Goal: Task Accomplishment & Management: Manage account settings

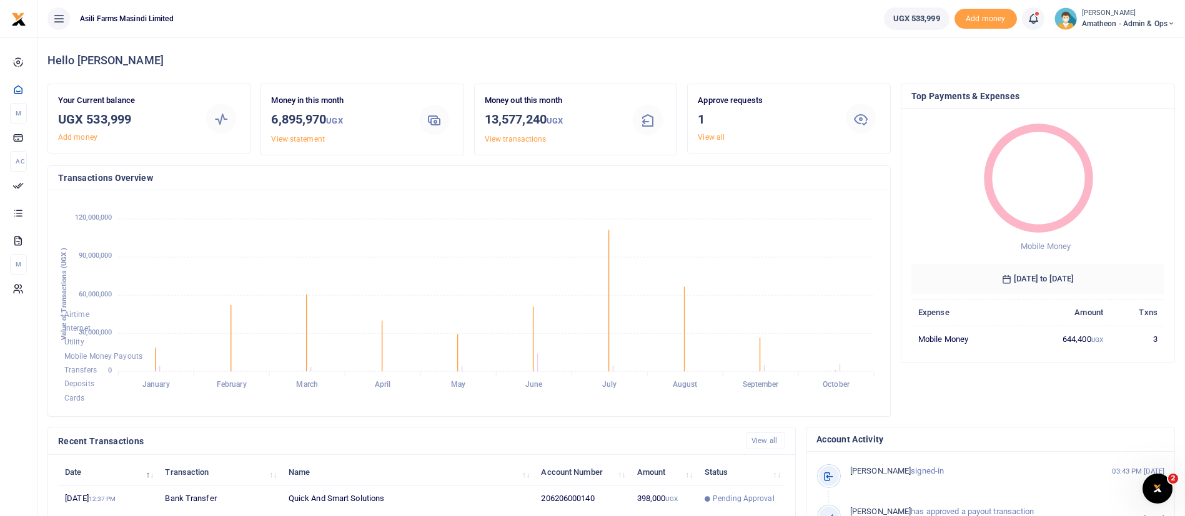
scroll to position [230, 0]
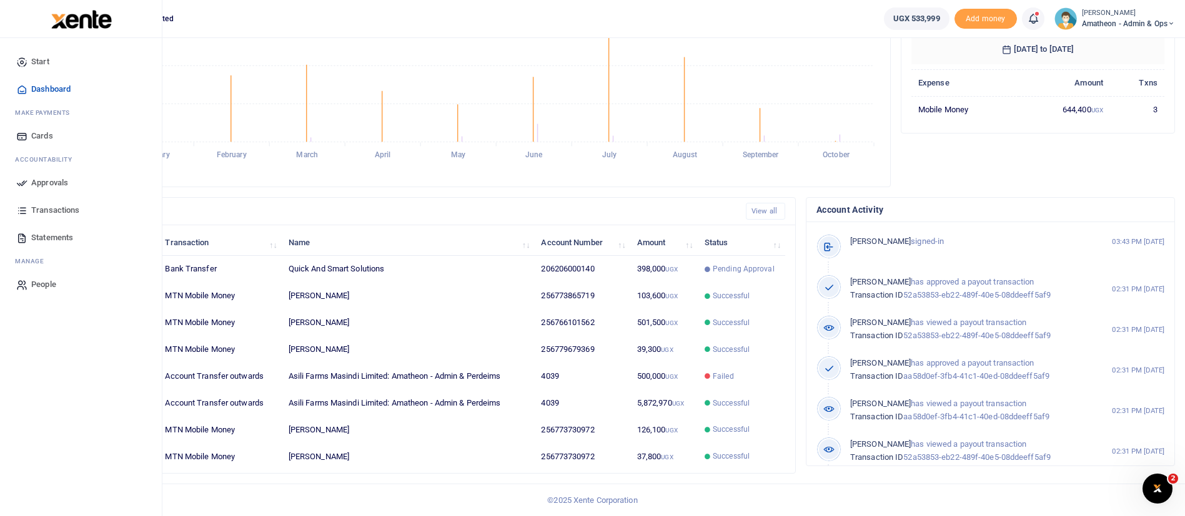
click at [65, 19] on img at bounding box center [81, 19] width 61 height 19
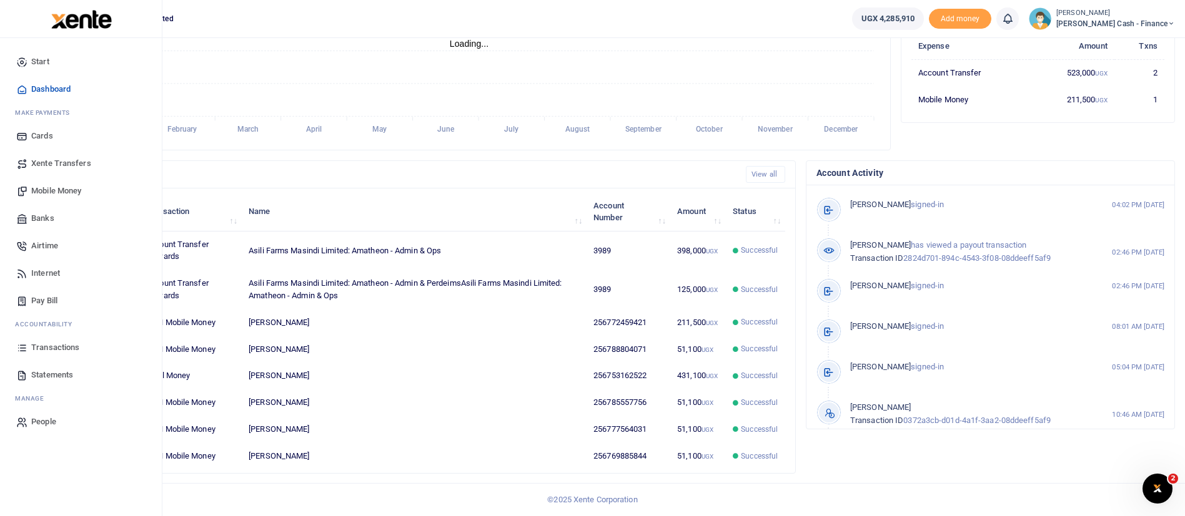
click at [77, 23] on img at bounding box center [81, 19] width 61 height 19
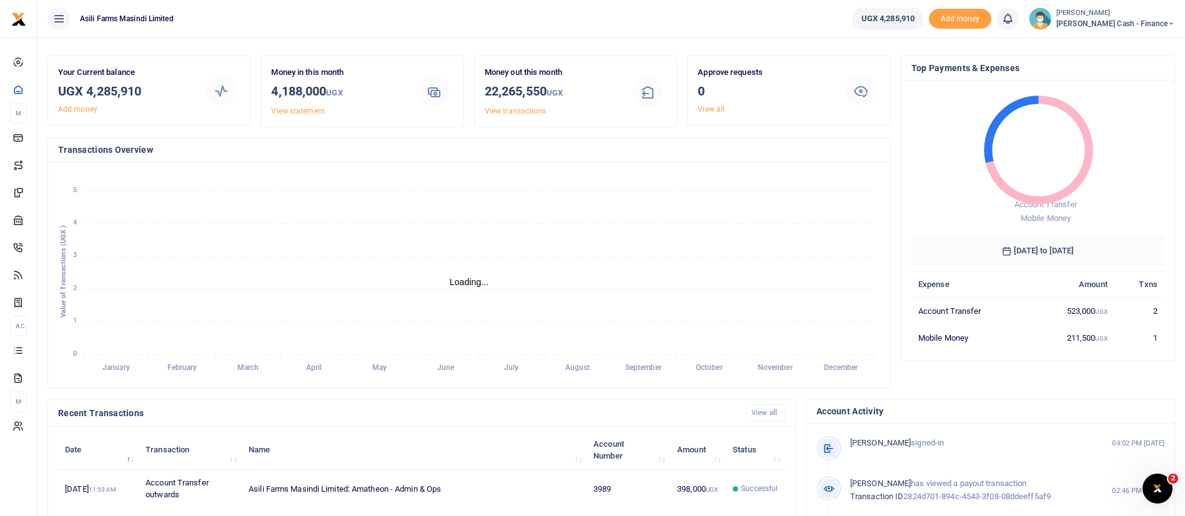
scroll to position [15, 15]
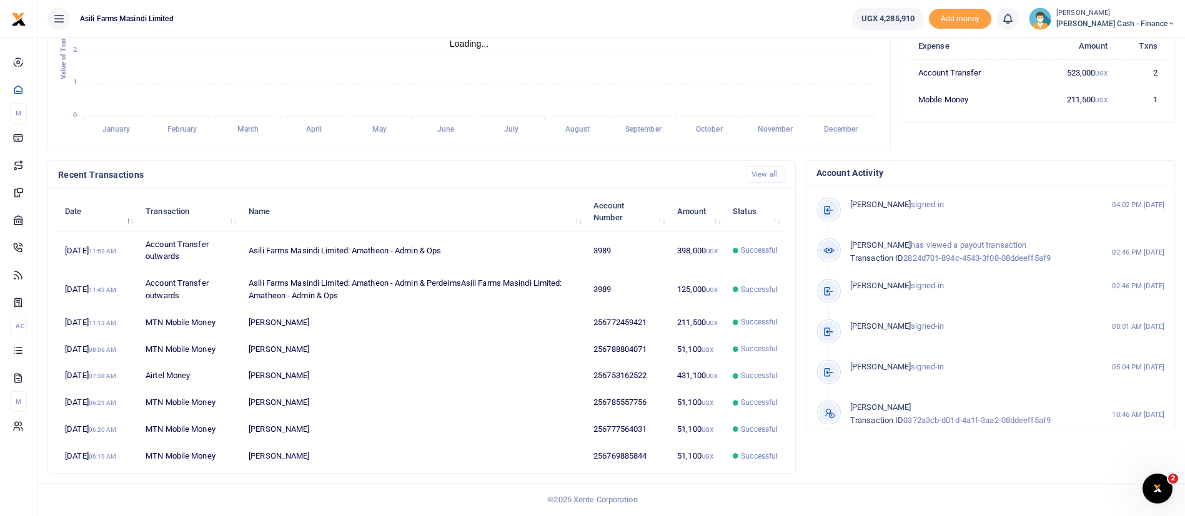
click at [1142, 24] on span "Petty Cash - Finance" at bounding box center [1115, 23] width 119 height 11
click at [1129, 46] on link "Switch accounts" at bounding box center [1085, 45] width 99 height 17
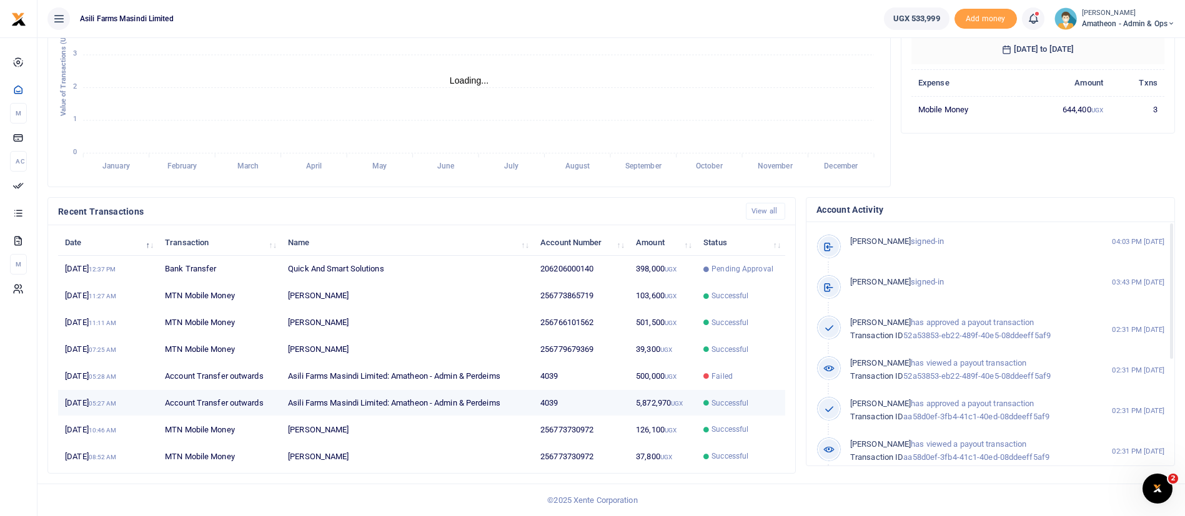
scroll to position [15, 15]
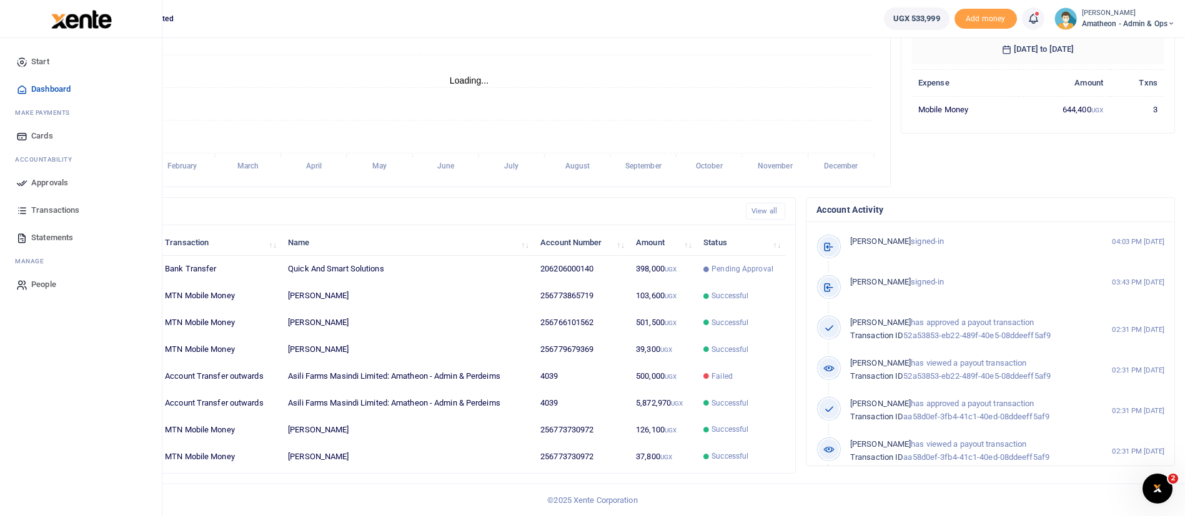
click at [46, 209] on span "Transactions" at bounding box center [55, 210] width 48 height 12
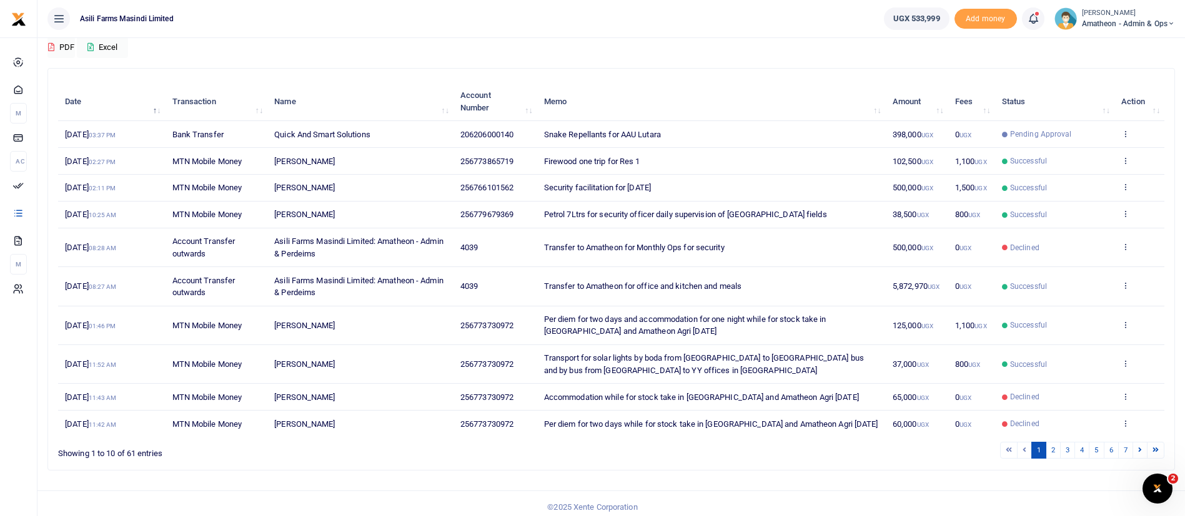
scroll to position [119, 0]
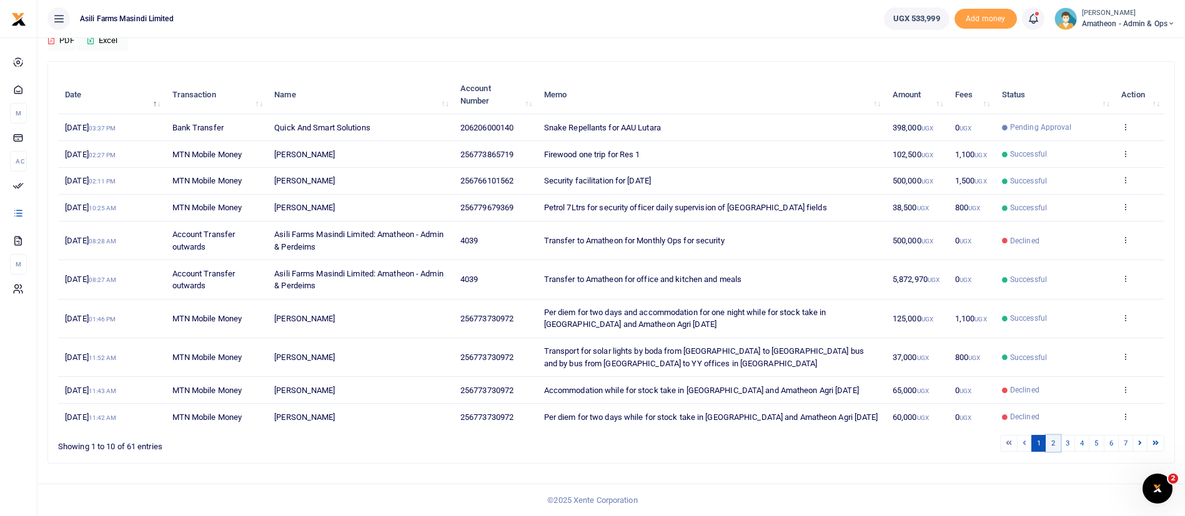
click at [1055, 443] on link "2" at bounding box center [1052, 443] width 15 height 17
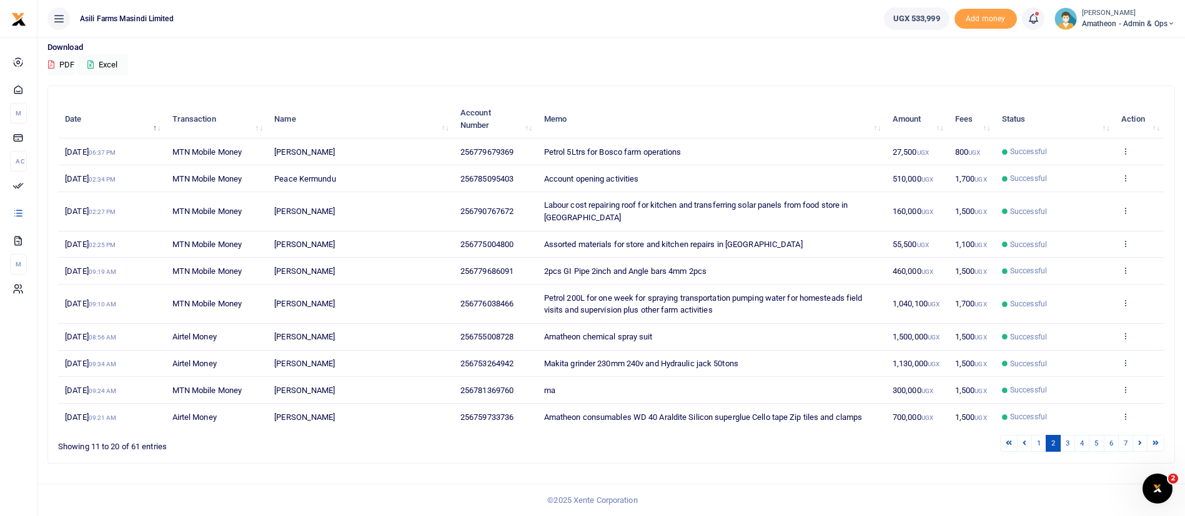
scroll to position [94, 0]
click at [1074, 447] on link "4" at bounding box center [1081, 443] width 15 height 17
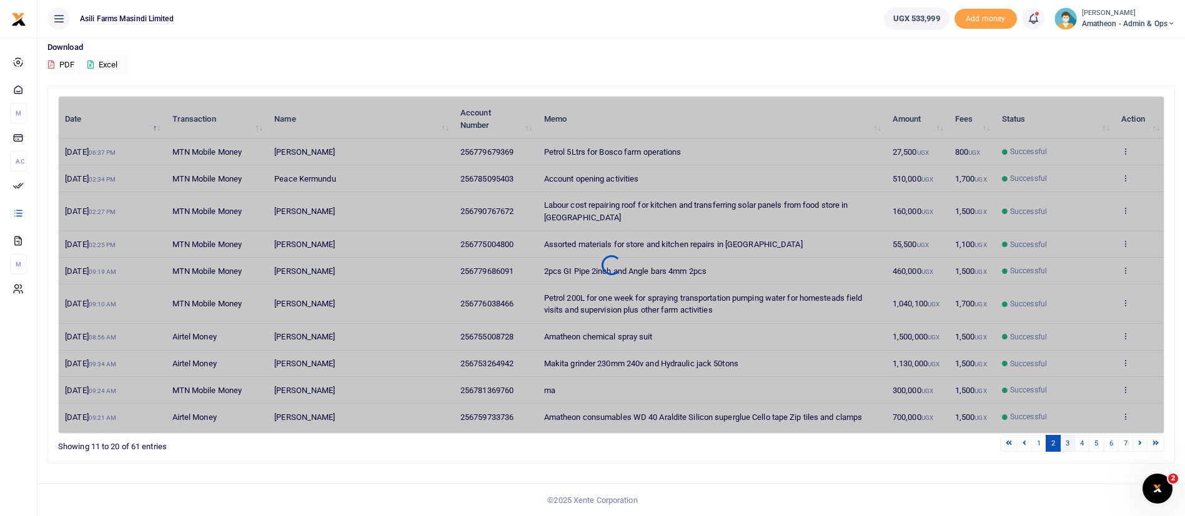
scroll to position [82, 0]
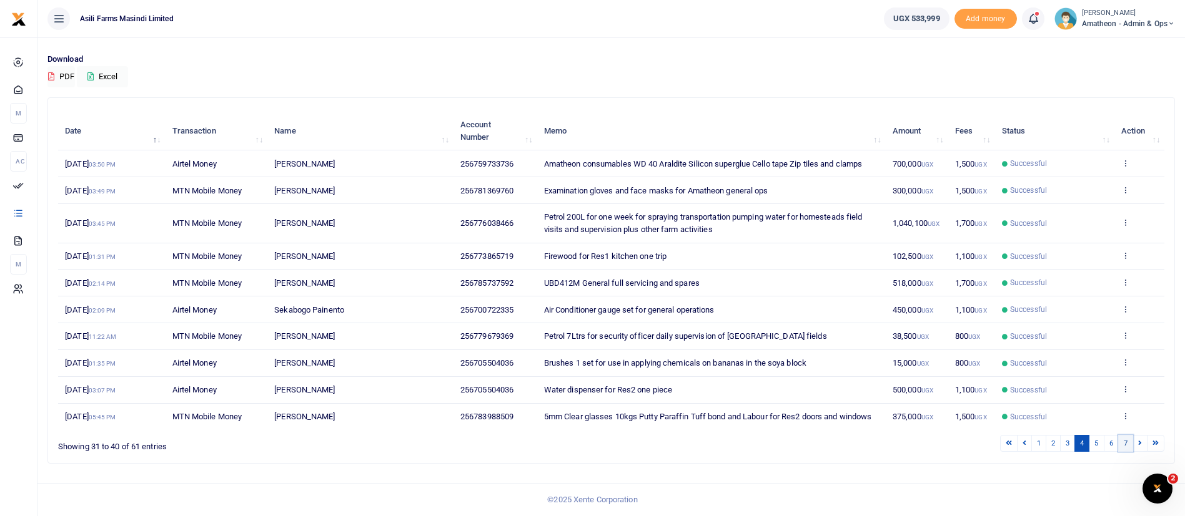
click at [1130, 443] on link "7" at bounding box center [1125, 443] width 15 height 17
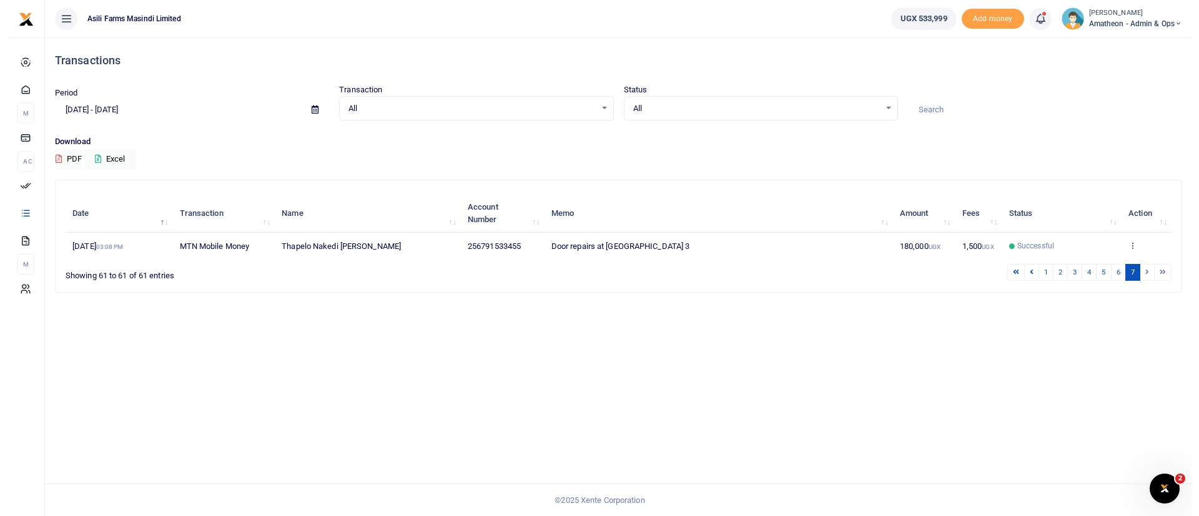
scroll to position [0, 0]
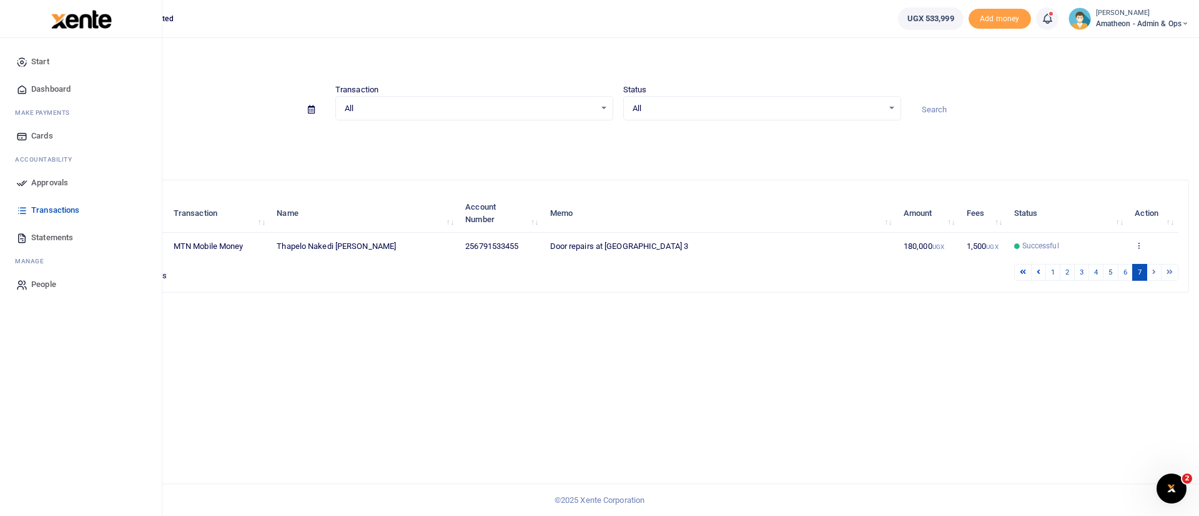
click at [59, 211] on span "Transactions" at bounding box center [55, 210] width 48 height 12
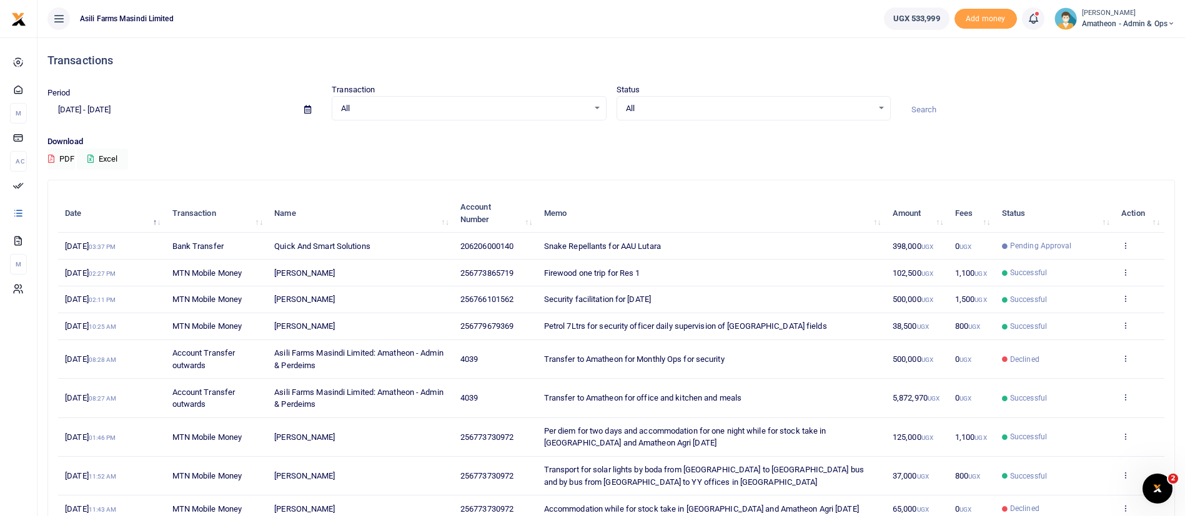
click at [309, 106] on icon at bounding box center [307, 110] width 7 height 8
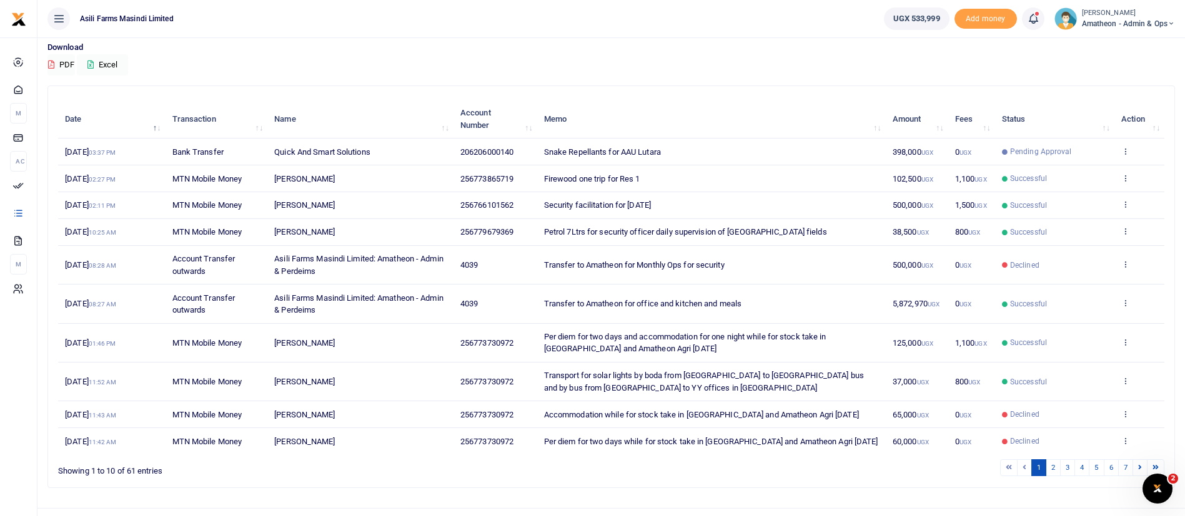
scroll to position [119, 0]
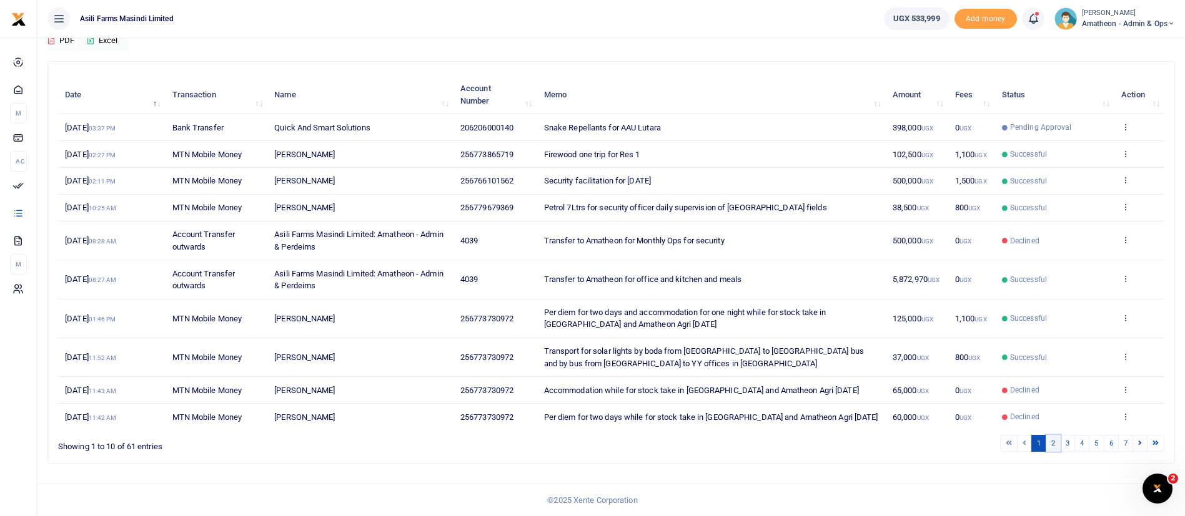
click at [1052, 443] on link "2" at bounding box center [1052, 443] width 15 height 17
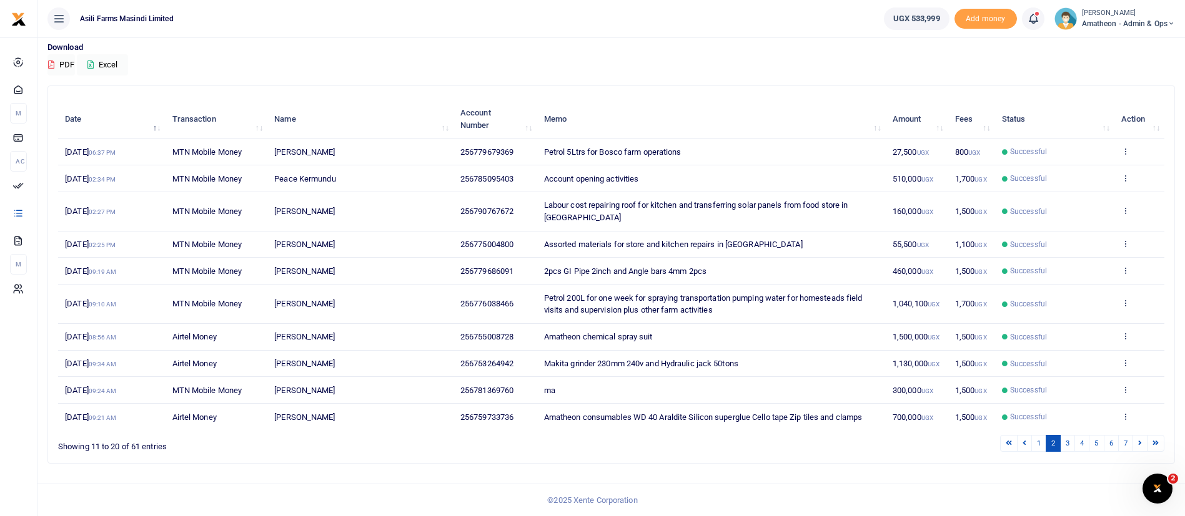
scroll to position [94, 0]
click at [1118, 19] on span "Amatheon - Admin & Ops" at bounding box center [1128, 23] width 93 height 11
click at [1118, 42] on link "Switch accounts" at bounding box center [1127, 45] width 99 height 17
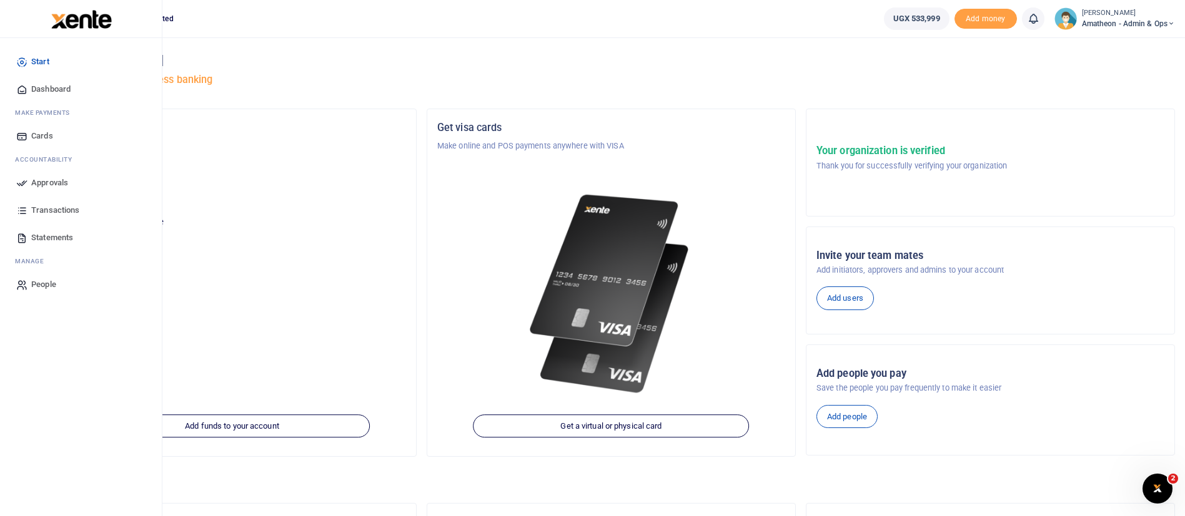
click at [50, 177] on span "Approvals" at bounding box center [49, 183] width 37 height 12
click at [52, 185] on span "Approvals" at bounding box center [49, 183] width 37 height 12
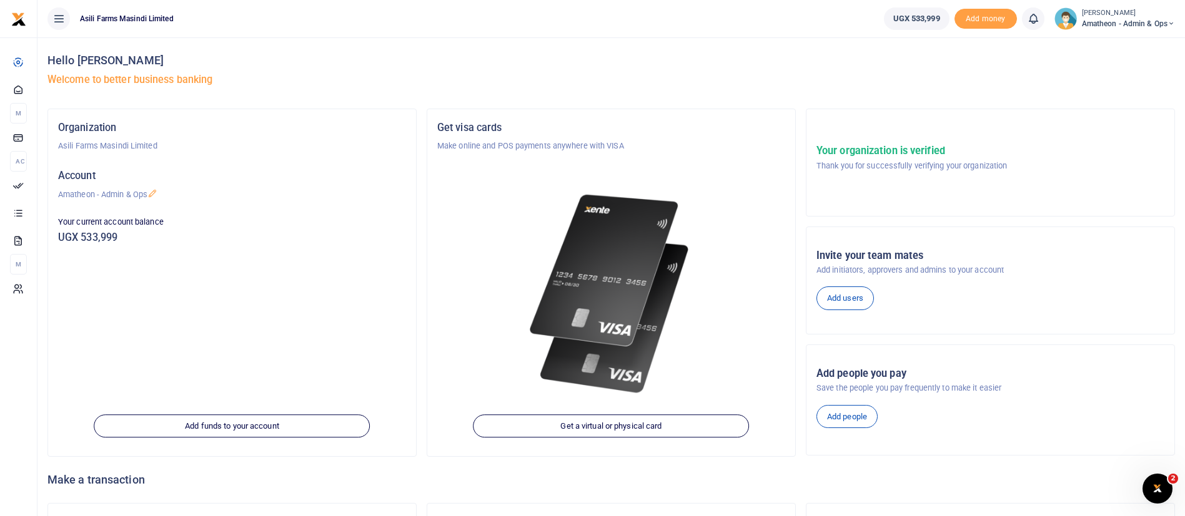
click at [1183, 433] on div "Hello Constantine Dusenge Welcome to better business banking Organization Asili…" at bounding box center [610, 327] width 1147 height 580
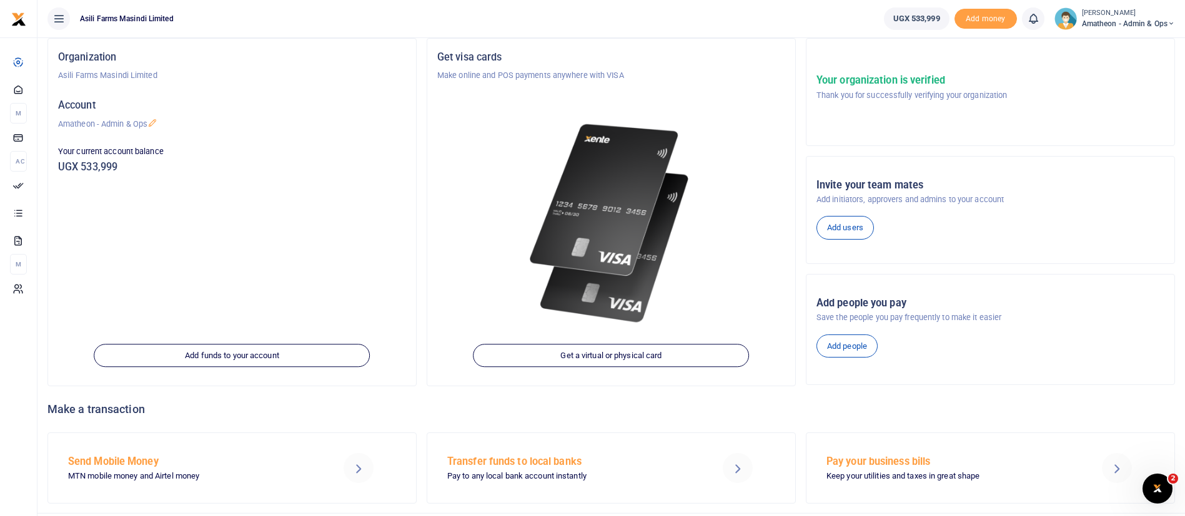
scroll to position [101, 0]
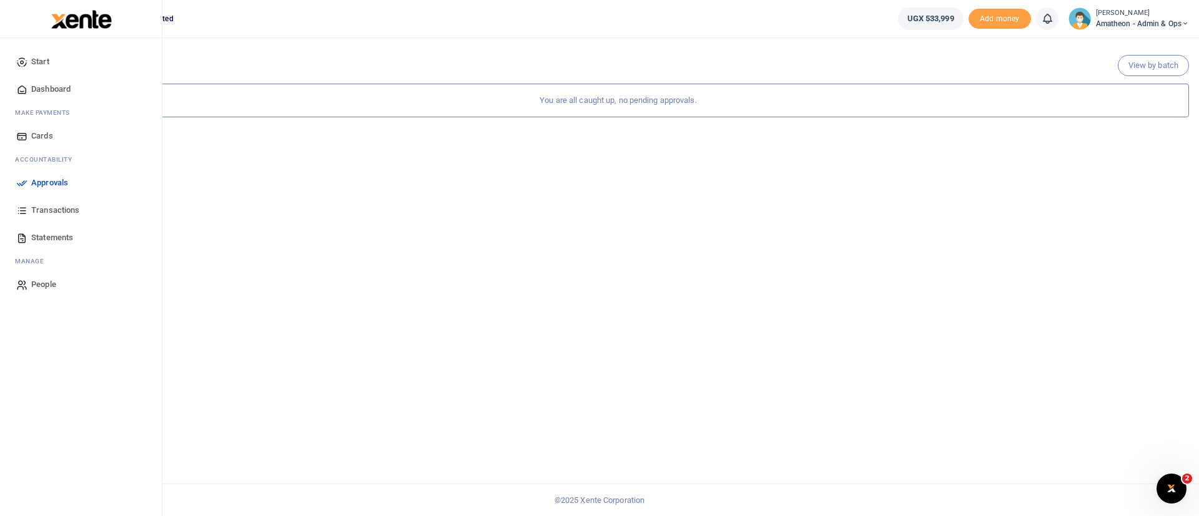
click at [79, 19] on img at bounding box center [81, 19] width 61 height 19
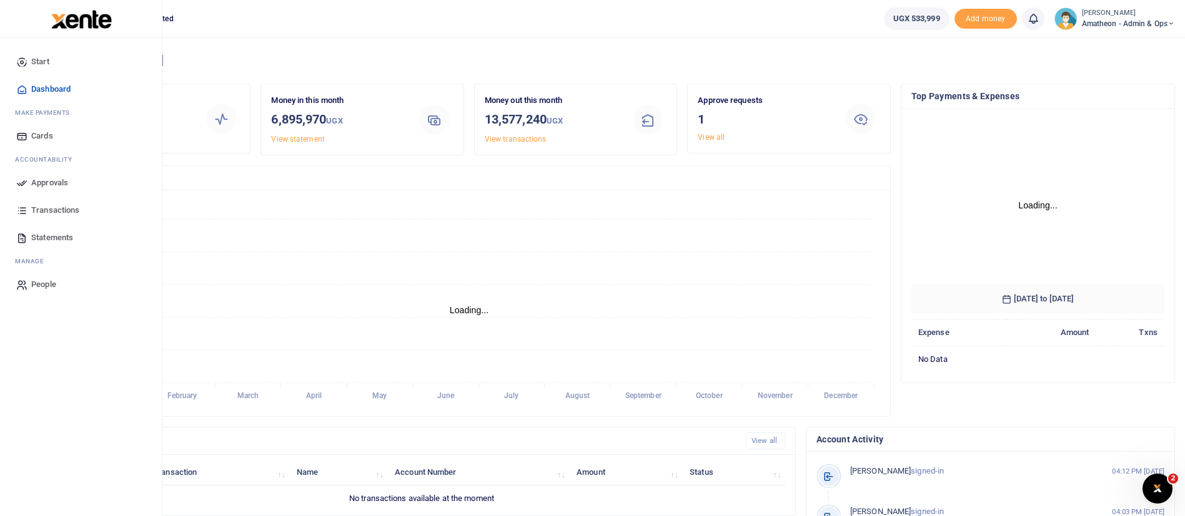
click at [62, 183] on span "Approvals" at bounding box center [49, 183] width 37 height 12
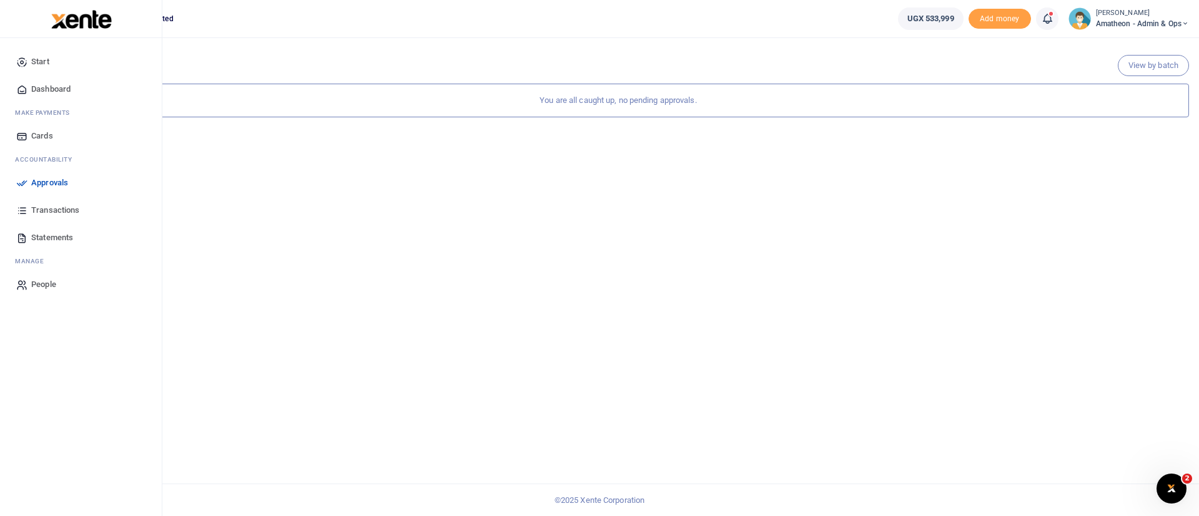
click at [62, 22] on img at bounding box center [81, 19] width 61 height 19
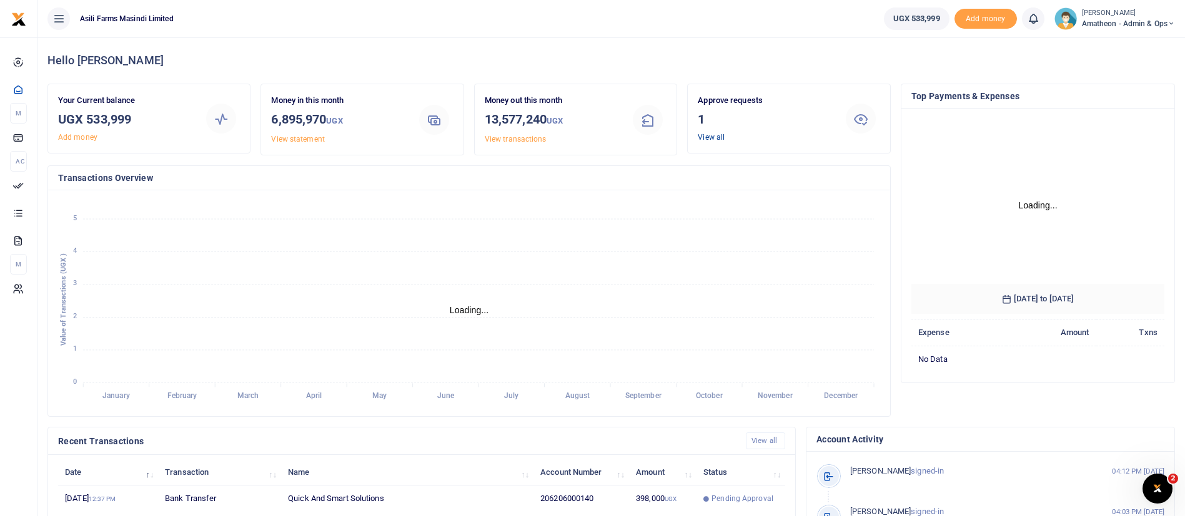
click at [708, 137] on link "View all" at bounding box center [711, 137] width 27 height 9
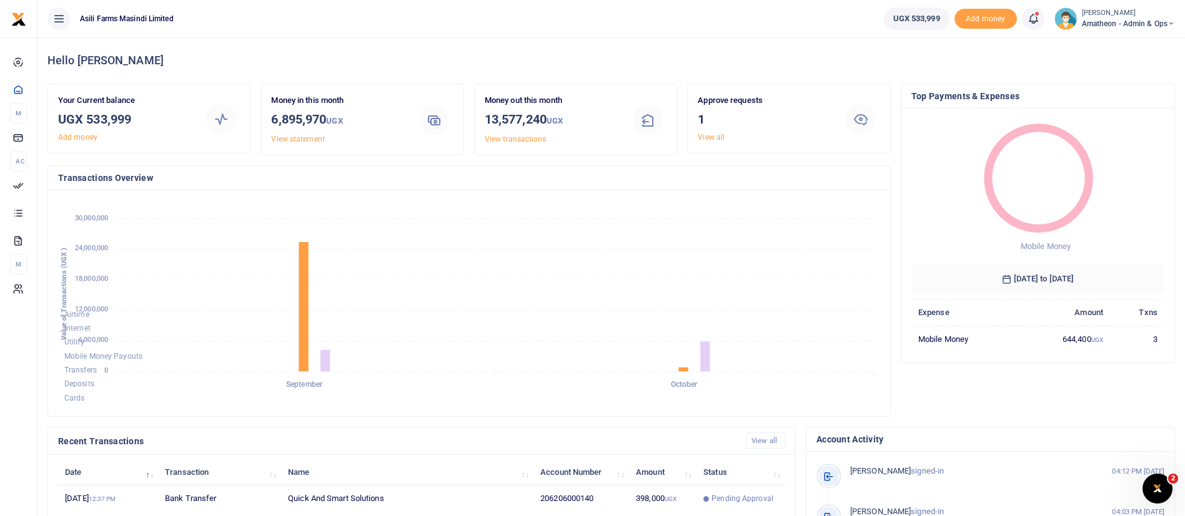
scroll to position [230, 0]
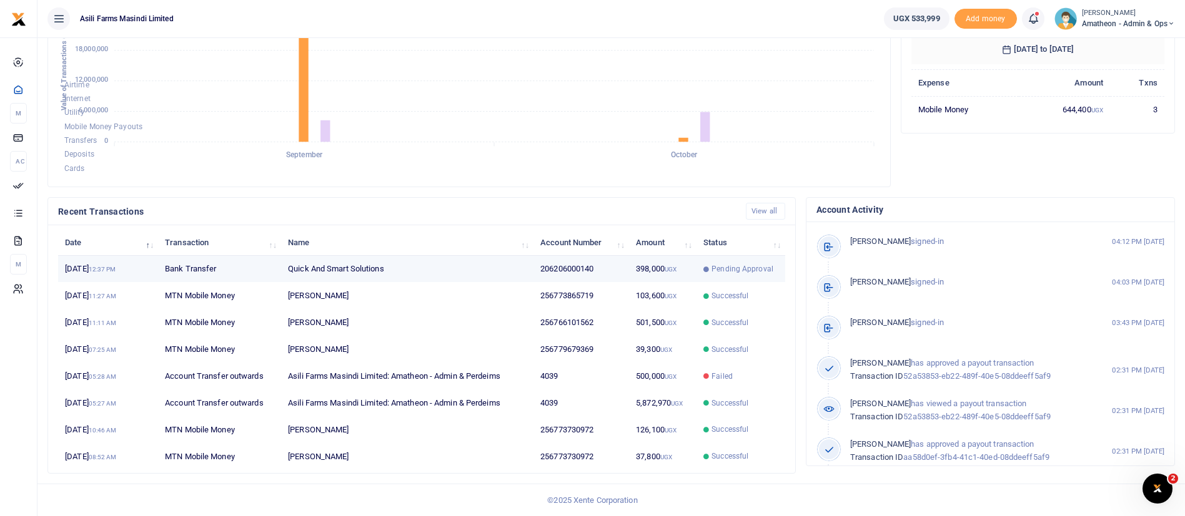
click at [632, 262] on td "398,000 UGX" at bounding box center [662, 269] width 67 height 27
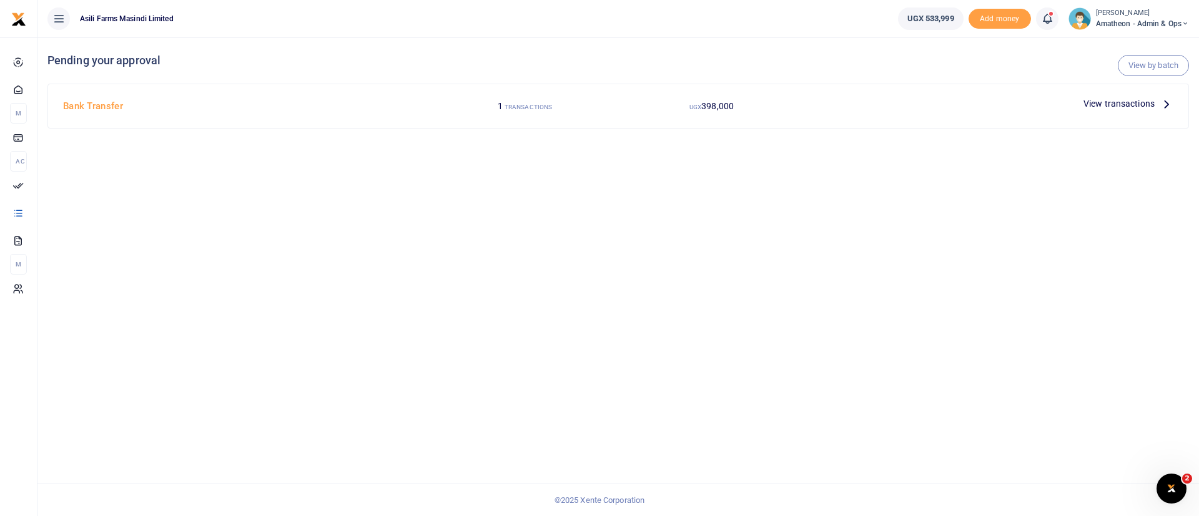
click at [1110, 102] on span "View transactions" at bounding box center [1119, 104] width 71 height 14
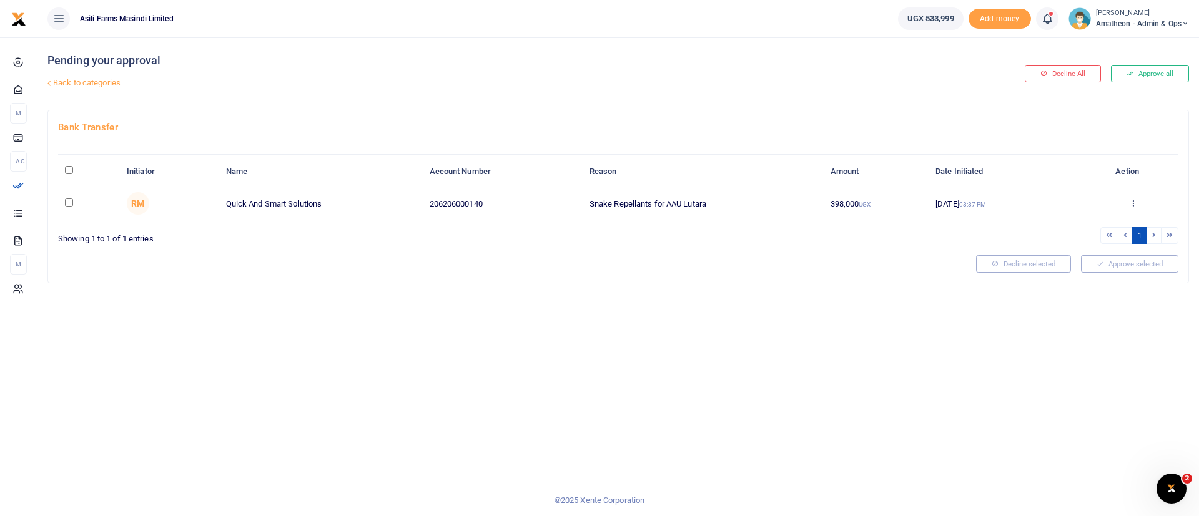
click at [69, 172] on input "\a \a : activate to sort column descending" at bounding box center [69, 170] width 8 height 8
checkbox input "true"
click at [1130, 262] on button "Approve selected (1)" at bounding box center [1125, 263] width 106 height 17
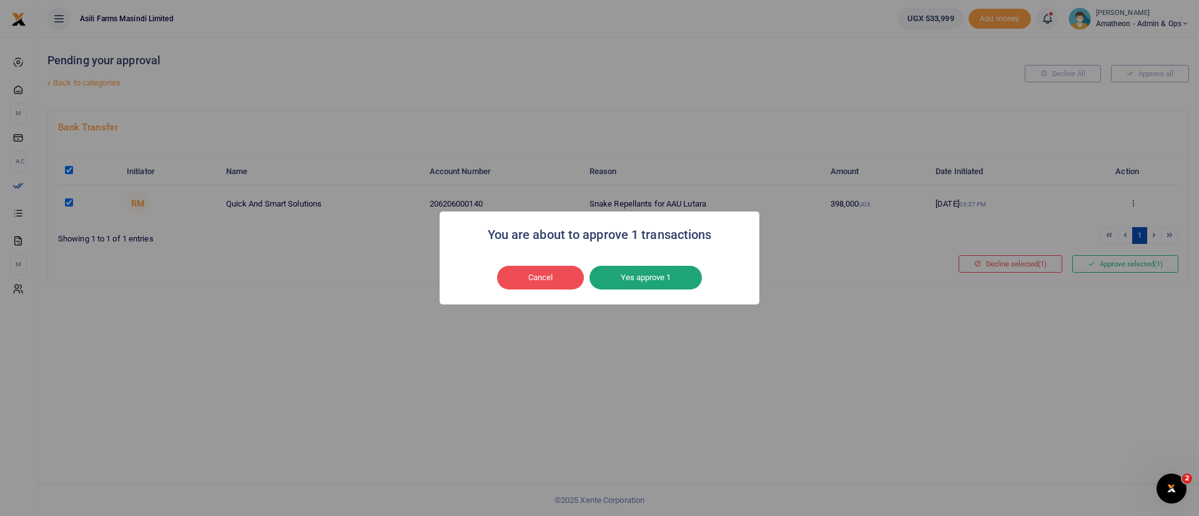
click at [671, 270] on button "Yes approve 1" at bounding box center [646, 278] width 112 height 24
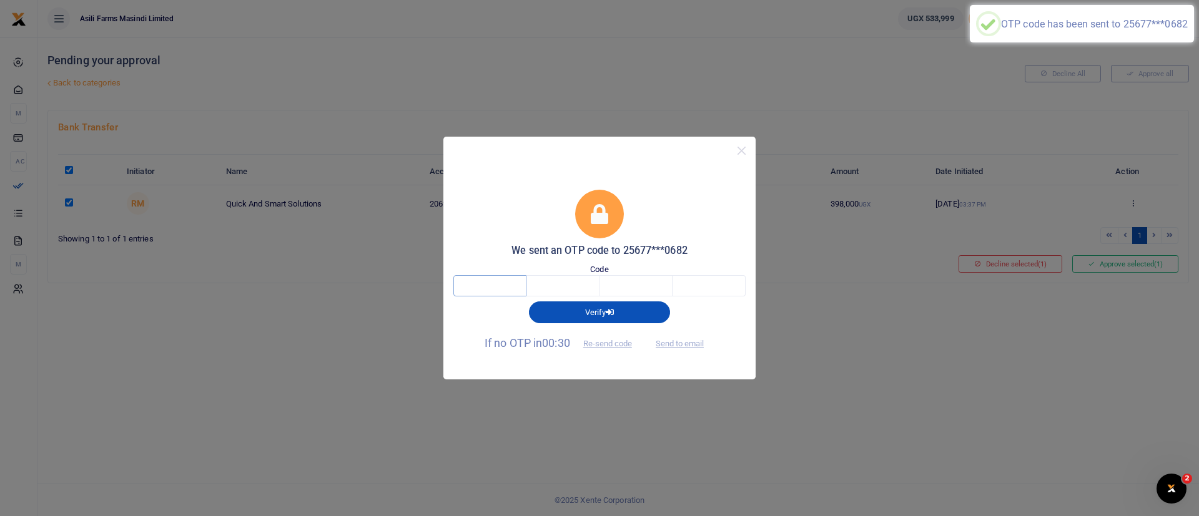
click at [493, 295] on input "text" at bounding box center [489, 285] width 73 height 21
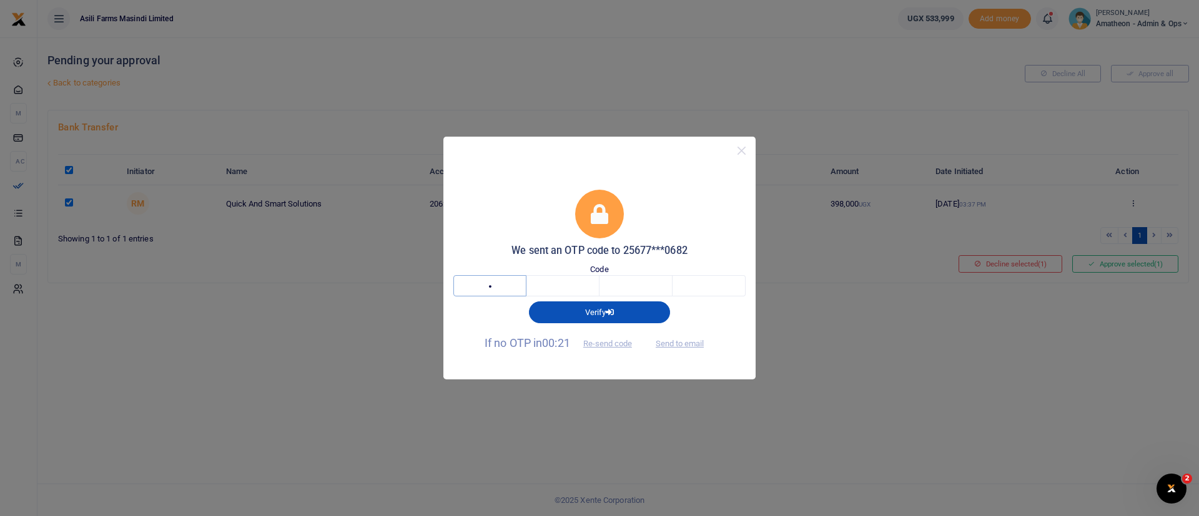
type input "8"
type input "0"
type input "6"
type input "2"
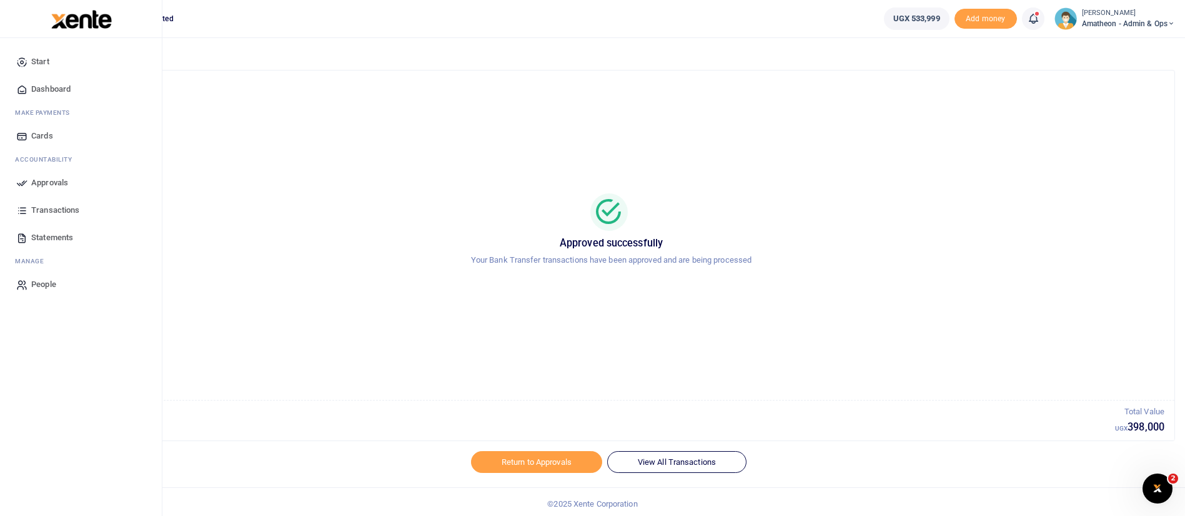
click at [87, 25] on img at bounding box center [81, 19] width 61 height 19
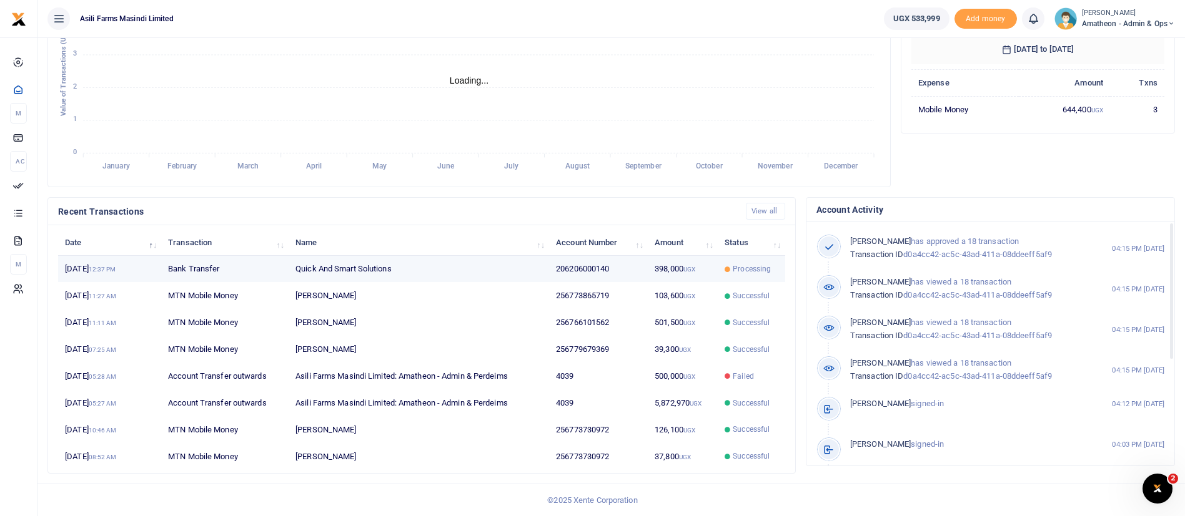
scroll to position [15, 15]
click at [596, 264] on td "206206000140" at bounding box center [598, 269] width 99 height 27
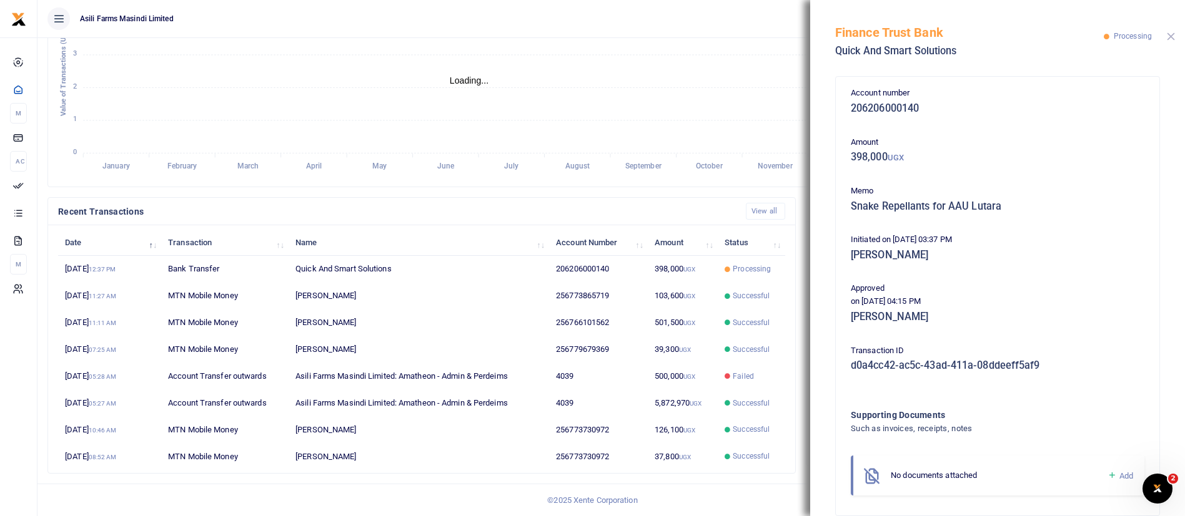
click at [1171, 32] on button "Close" at bounding box center [1171, 36] width 8 height 8
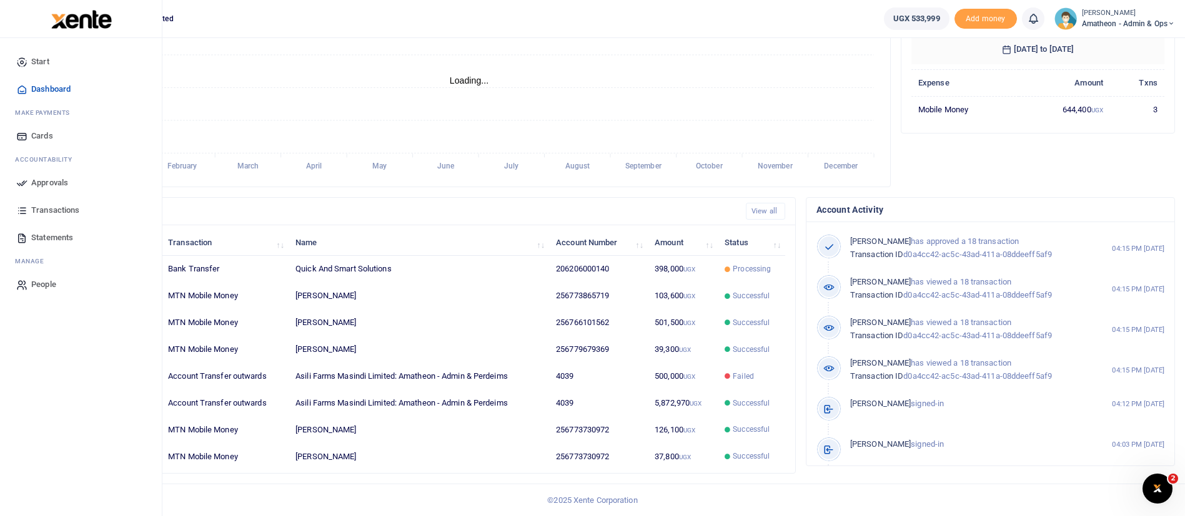
click at [91, 25] on img at bounding box center [81, 19] width 61 height 19
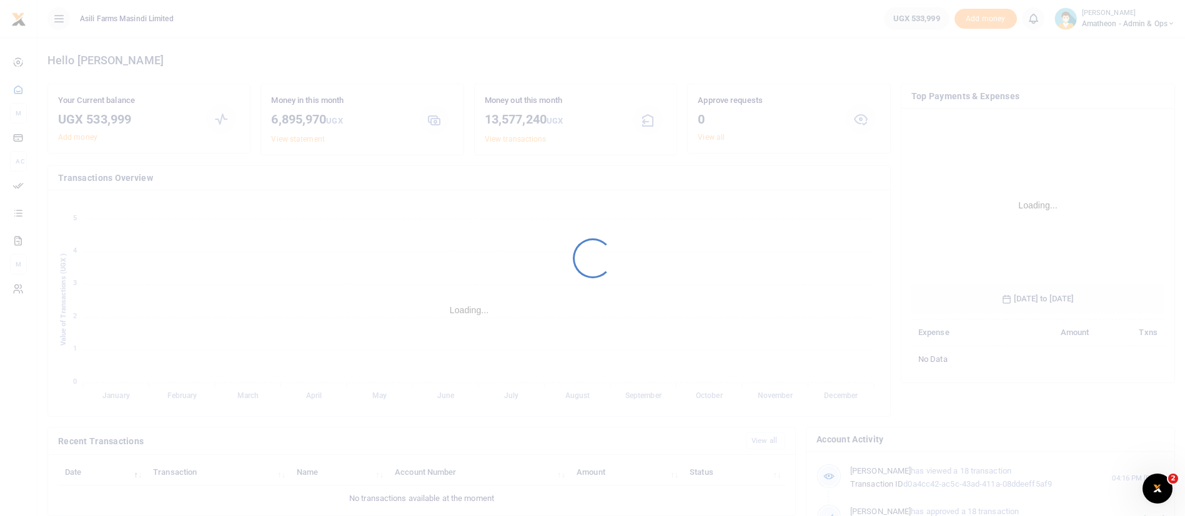
scroll to position [181, 239]
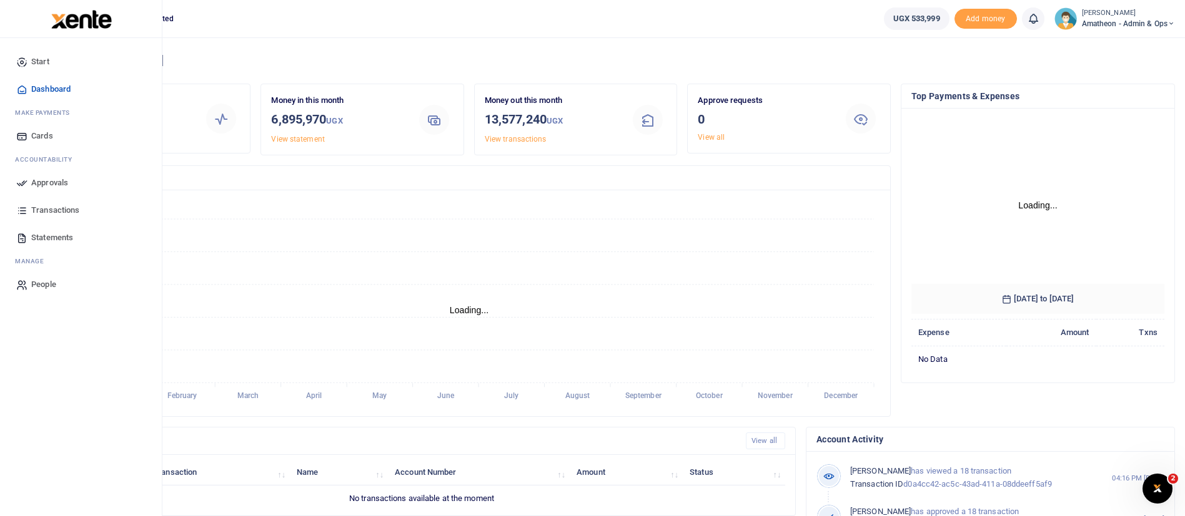
click at [77, 14] on img at bounding box center [81, 19] width 61 height 19
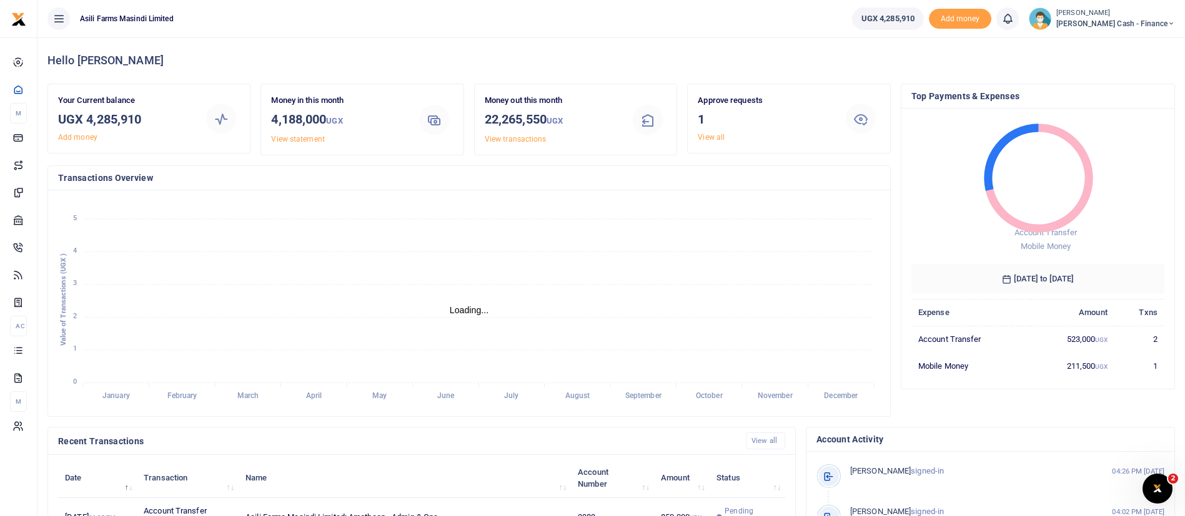
scroll to position [340, 0]
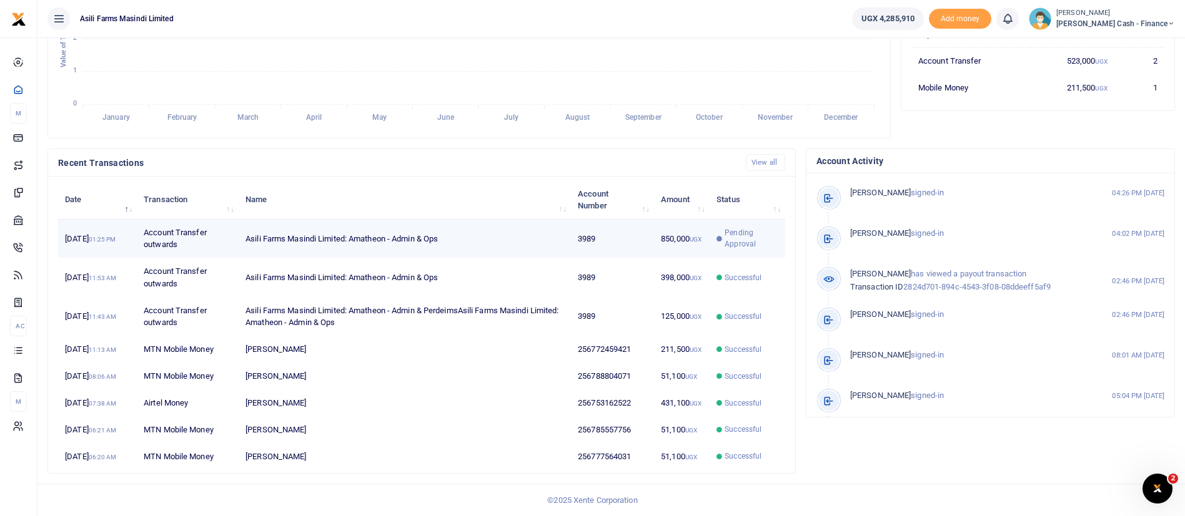
click at [717, 220] on td "Pending Approval" at bounding box center [747, 239] width 76 height 39
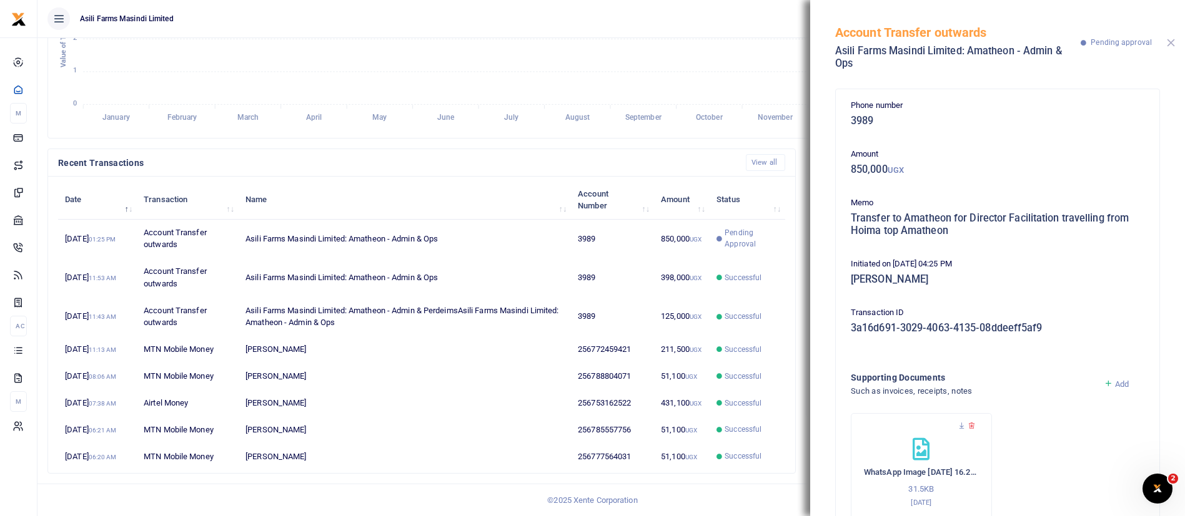
click at [1169, 39] on button "Close" at bounding box center [1171, 43] width 8 height 8
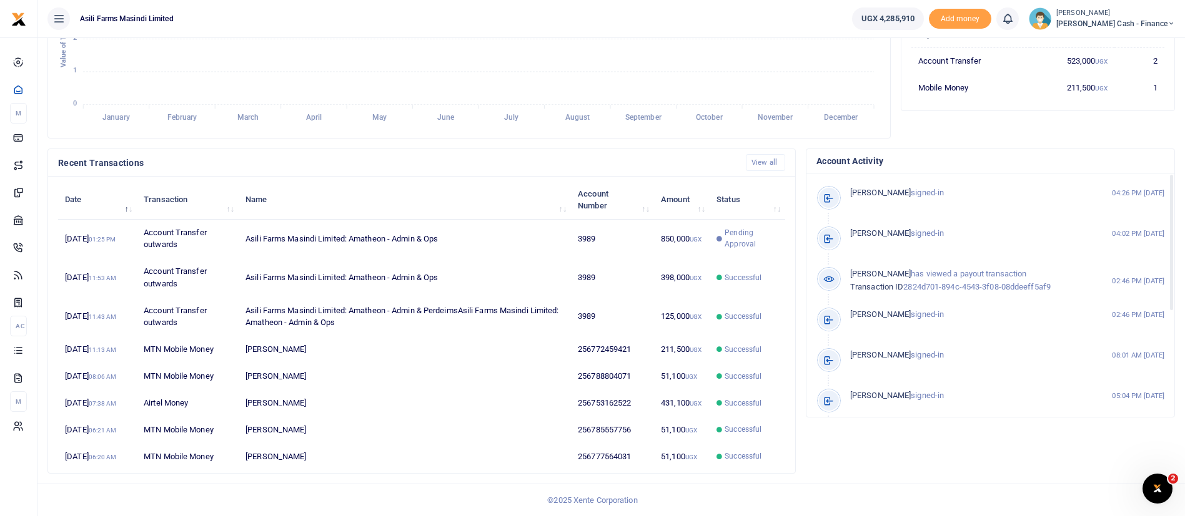
scroll to position [0, 0]
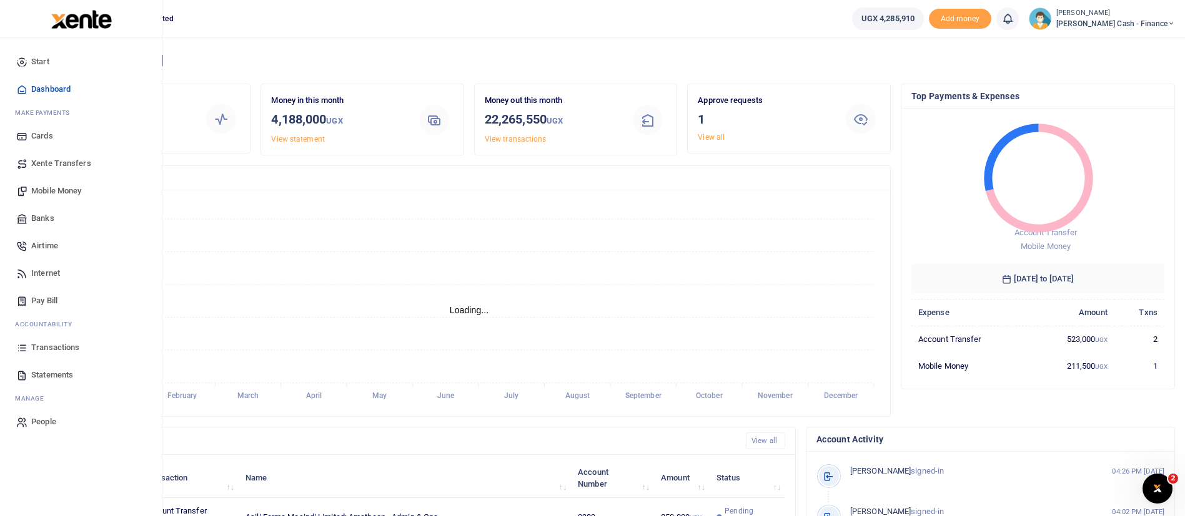
click at [94, 26] on img at bounding box center [81, 19] width 61 height 19
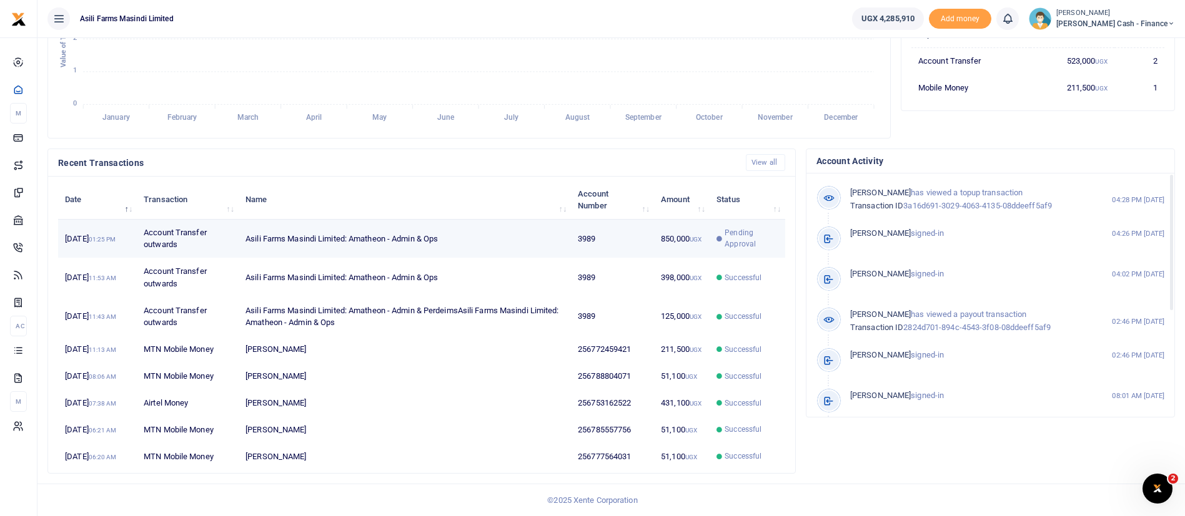
scroll to position [15, 15]
click at [731, 220] on td "Pending Approval" at bounding box center [747, 239] width 76 height 39
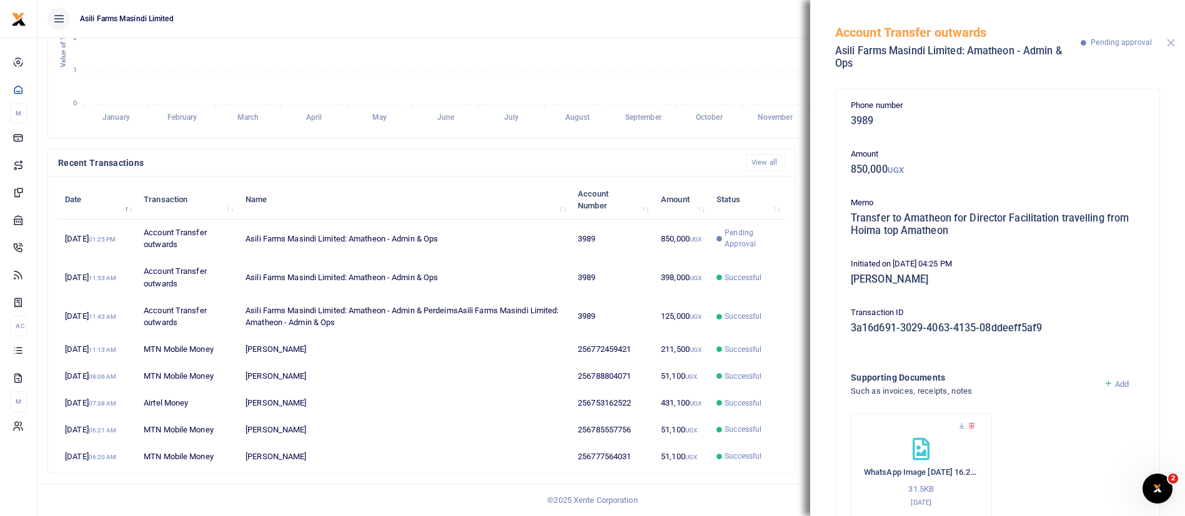
click at [1173, 44] on button "Close" at bounding box center [1171, 43] width 8 height 8
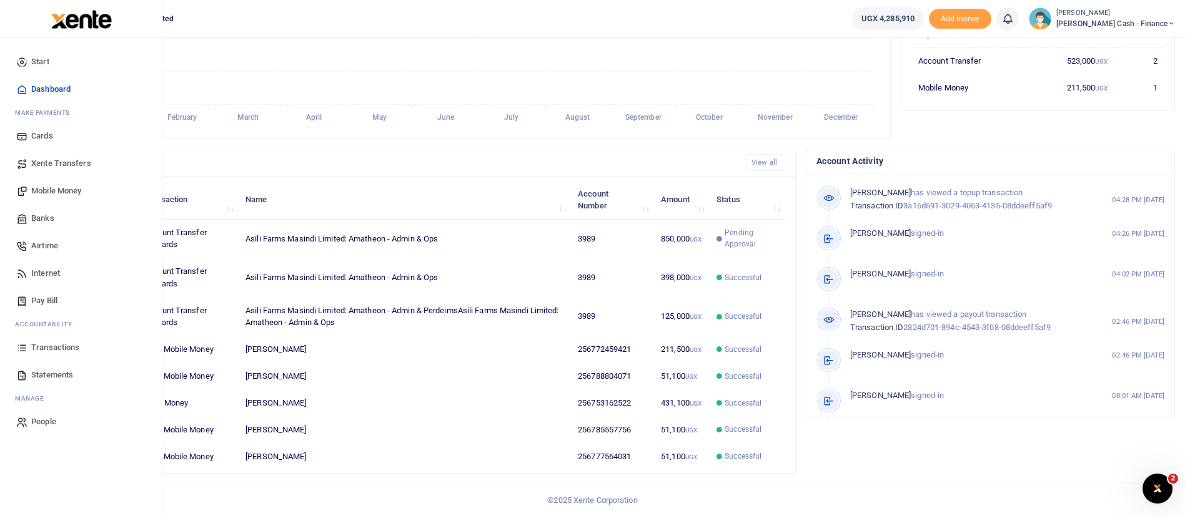
click at [59, 185] on span "Mobile Money" at bounding box center [56, 191] width 50 height 12
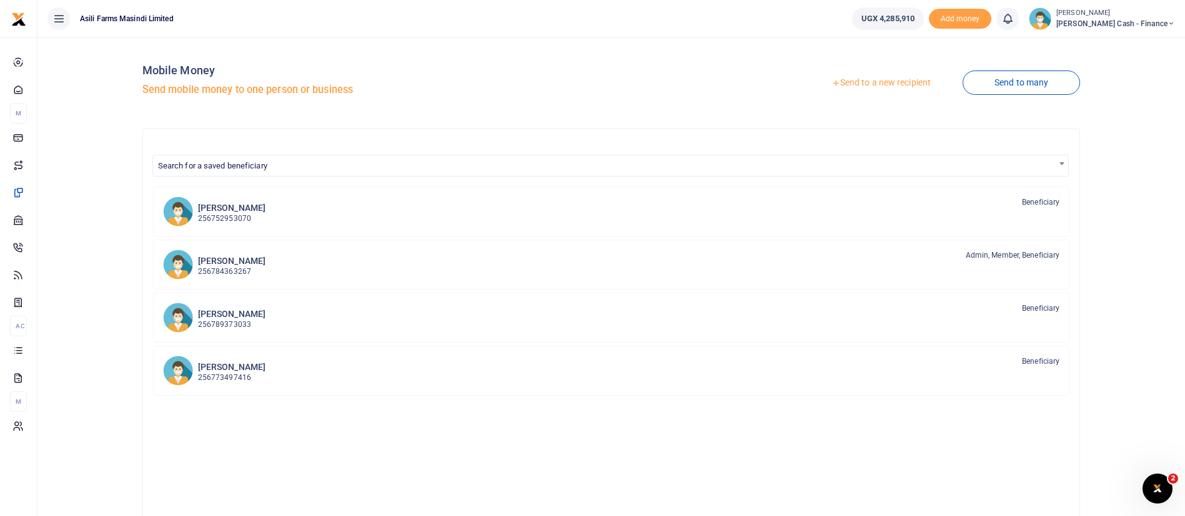
click at [865, 82] on link "Send to a new recipient" at bounding box center [880, 83] width 163 height 22
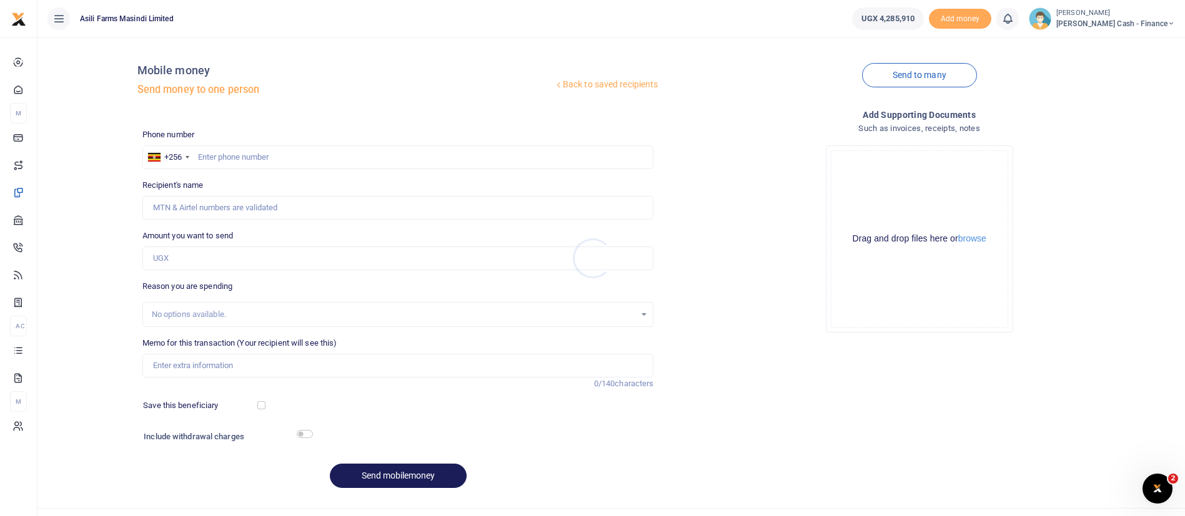
click at [304, 151] on div at bounding box center [592, 258] width 1185 height 516
click at [274, 157] on input "text" at bounding box center [397, 158] width 511 height 24
click at [983, 239] on button "browse" at bounding box center [972, 238] width 28 height 9
click at [277, 155] on input "0773056" at bounding box center [397, 158] width 511 height 24
type input "0"
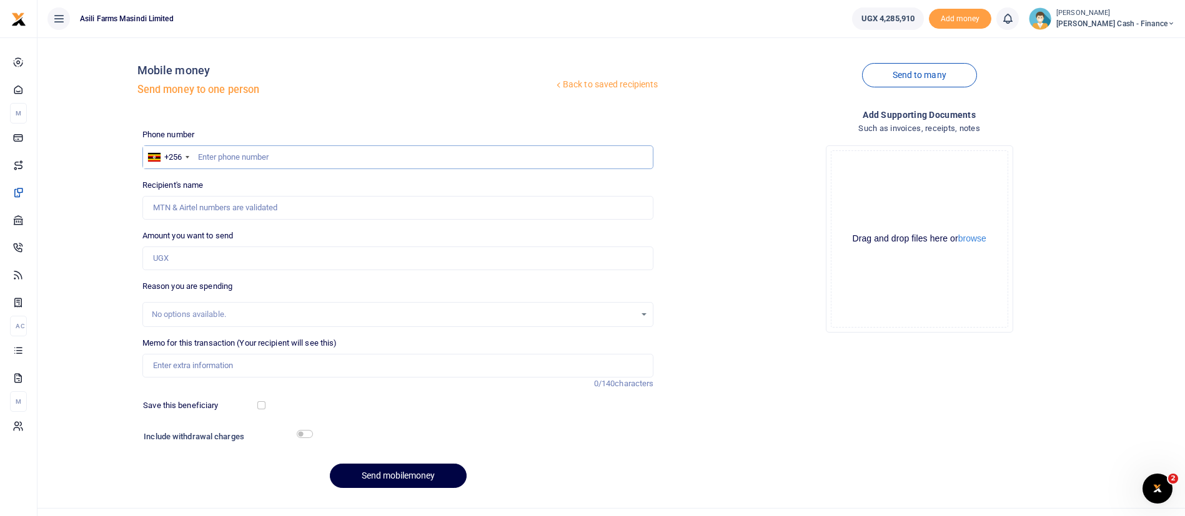
paste input "0773056229"
type input "0773056229"
type input "Maria Nakato"
type input "0"
type input "`"
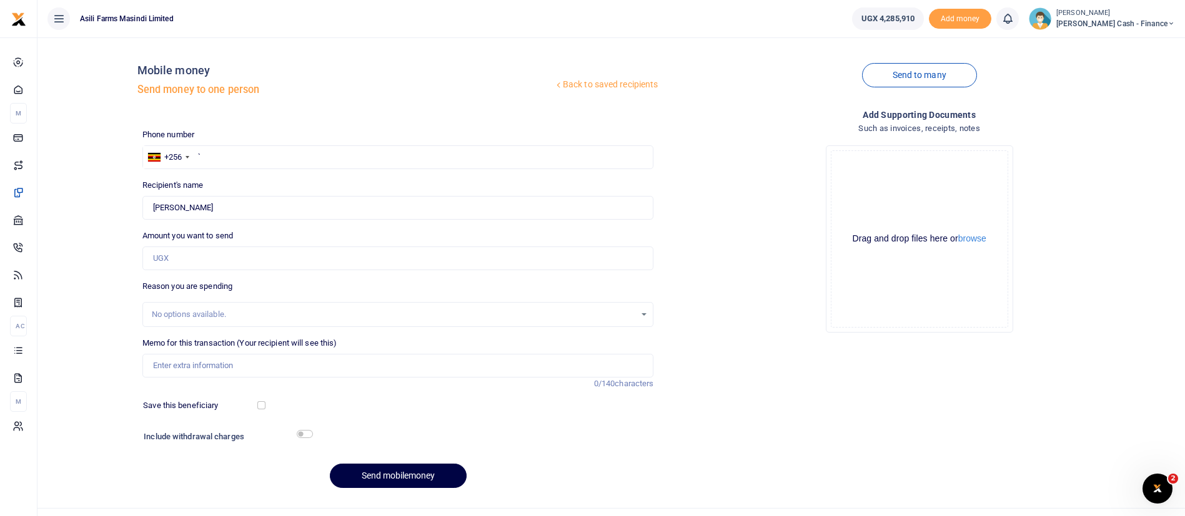
click at [1124, 22] on span "Petty Cash - Finance" at bounding box center [1115, 23] width 119 height 11
click at [1133, 49] on link "Switch accounts" at bounding box center [1085, 45] width 99 height 17
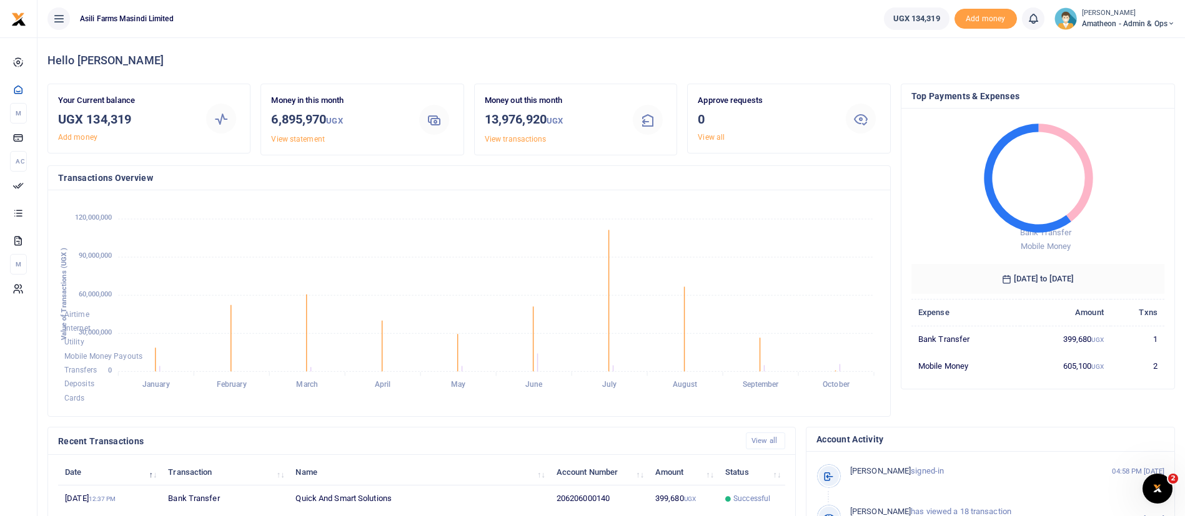
click at [1114, 13] on small "[PERSON_NAME]" at bounding box center [1128, 13] width 93 height 11
click at [1157, 43] on link "Switch accounts" at bounding box center [1127, 45] width 99 height 17
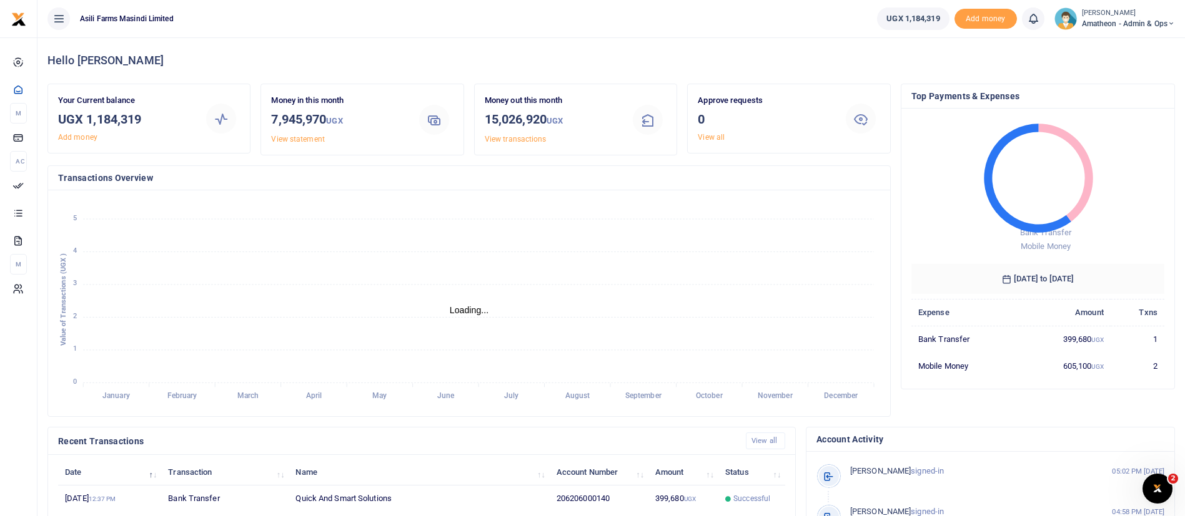
scroll to position [230, 0]
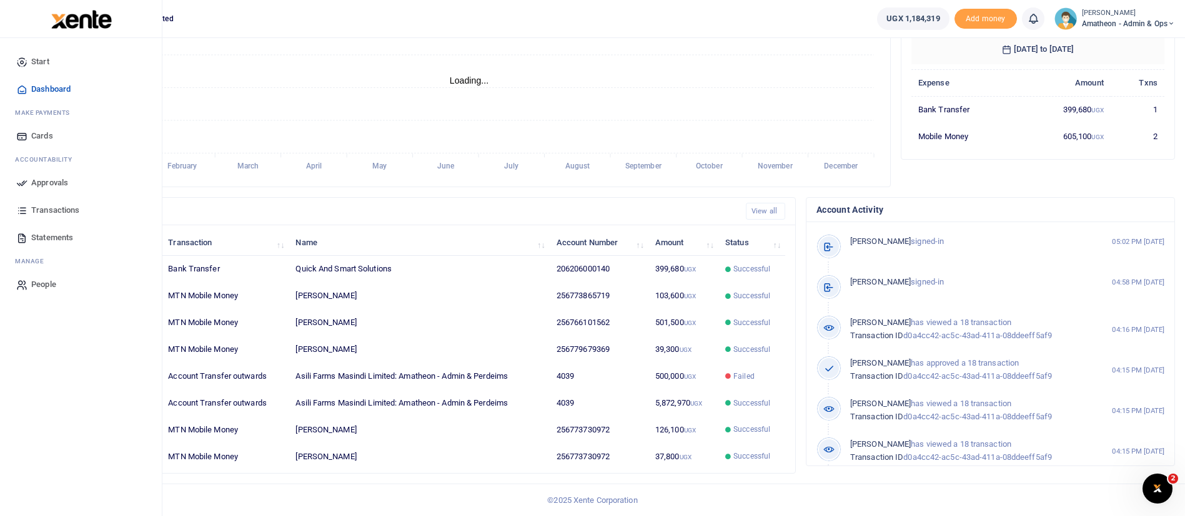
click at [42, 185] on span "Approvals" at bounding box center [49, 183] width 37 height 12
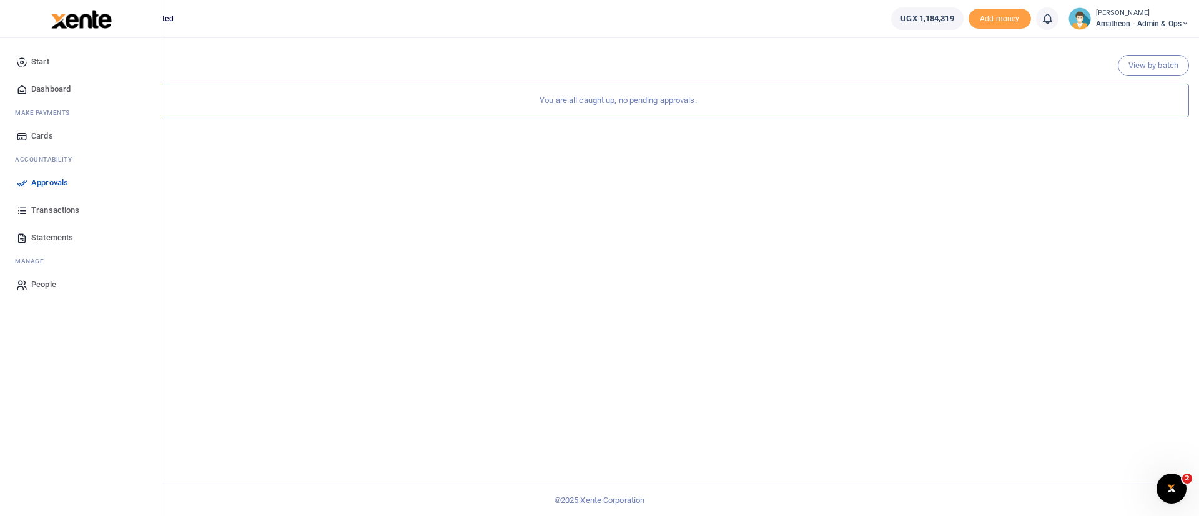
click at [74, 22] on img at bounding box center [81, 19] width 61 height 19
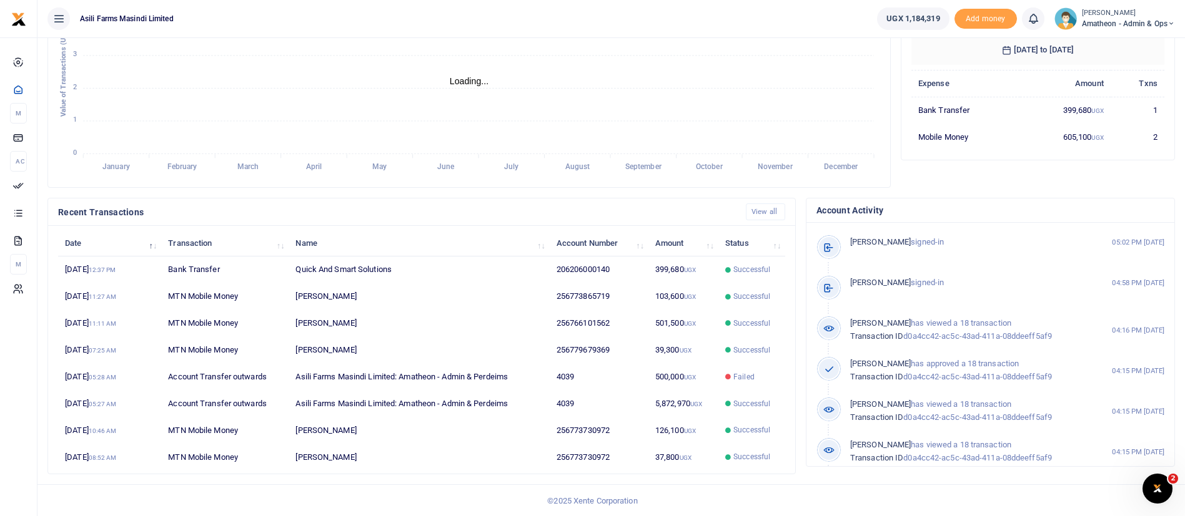
scroll to position [230, 0]
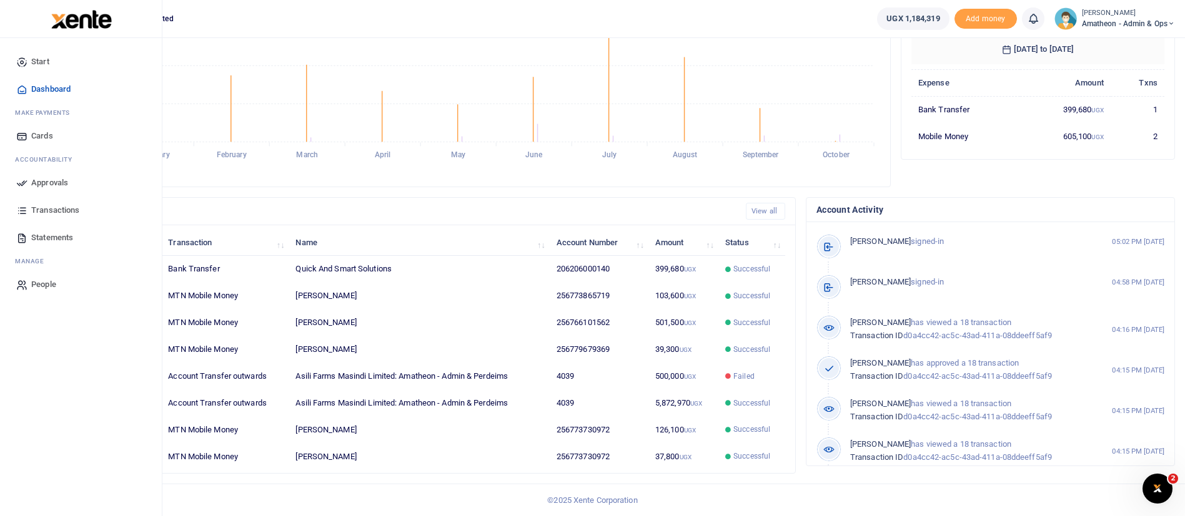
click at [62, 183] on span "Approvals" at bounding box center [49, 183] width 37 height 12
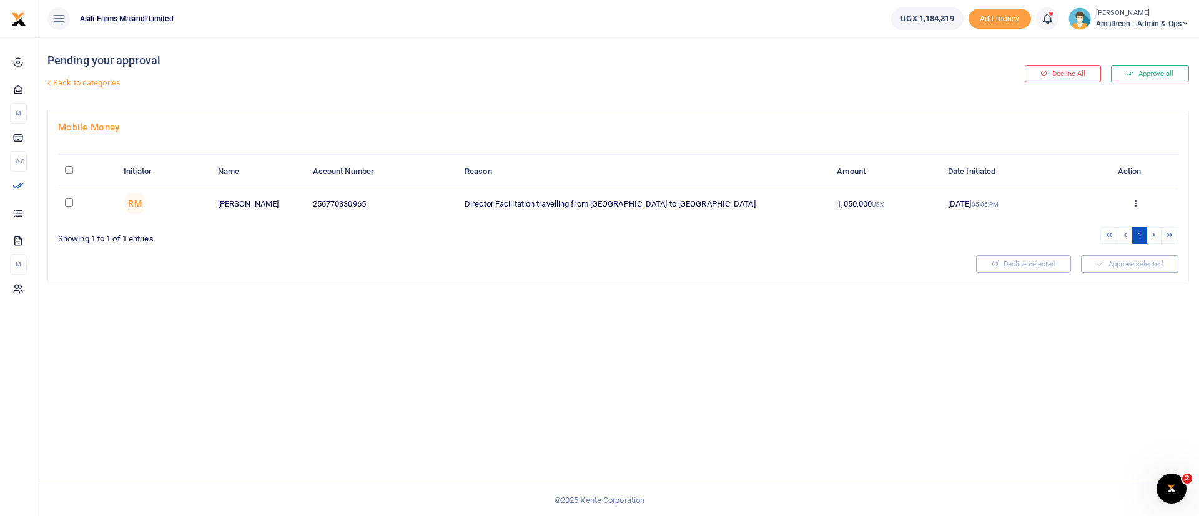
click at [68, 170] on input "\a \a : activate to sort column descending" at bounding box center [69, 170] width 8 height 8
checkbox input "true"
click at [1136, 203] on icon at bounding box center [1136, 203] width 8 height 9
click at [1090, 280] on link "Details" at bounding box center [1089, 278] width 99 height 17
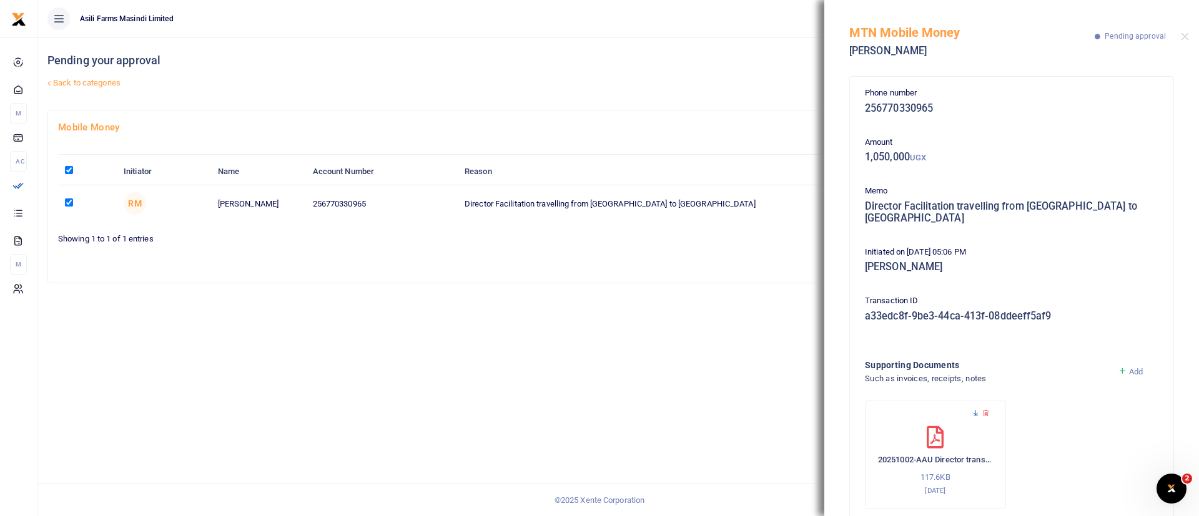
click at [975, 410] on icon at bounding box center [976, 414] width 8 height 8
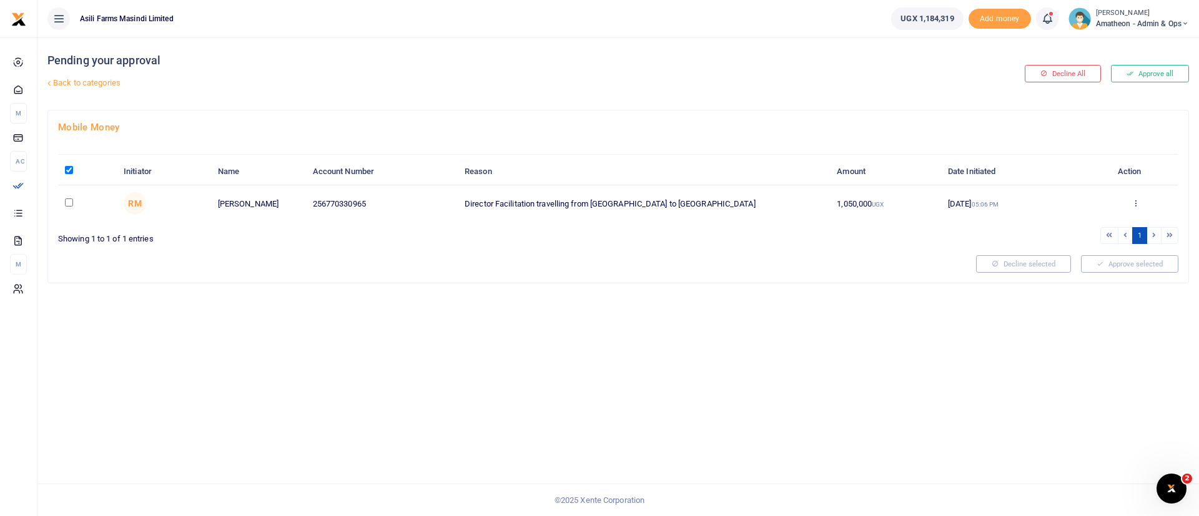
click at [71, 171] on input "\a \a : activate to sort column descending" at bounding box center [69, 170] width 8 height 8
checkbox input "true"
click at [1162, 266] on span "(1)" at bounding box center [1158, 264] width 9 height 9
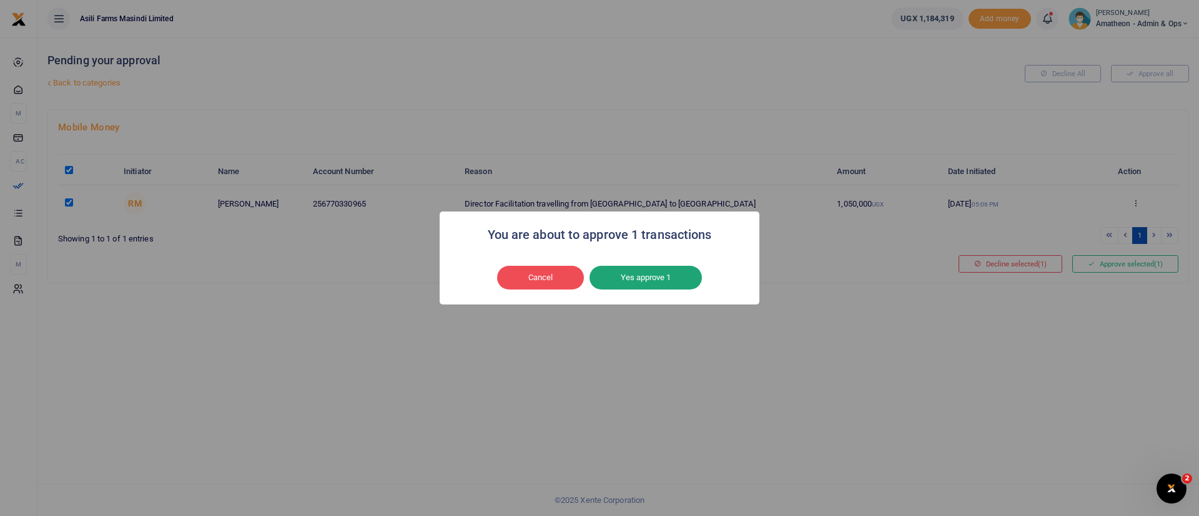
click at [649, 275] on button "Yes approve 1" at bounding box center [646, 278] width 112 height 24
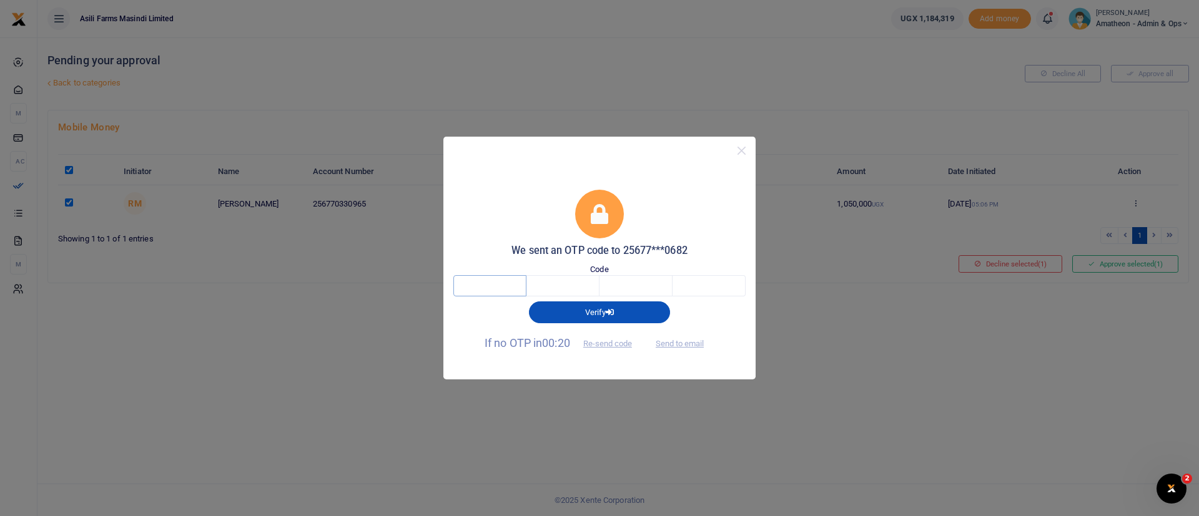
click at [504, 284] on input "text" at bounding box center [489, 285] width 73 height 21
type input "9"
type input "8"
type input "1"
type input "2"
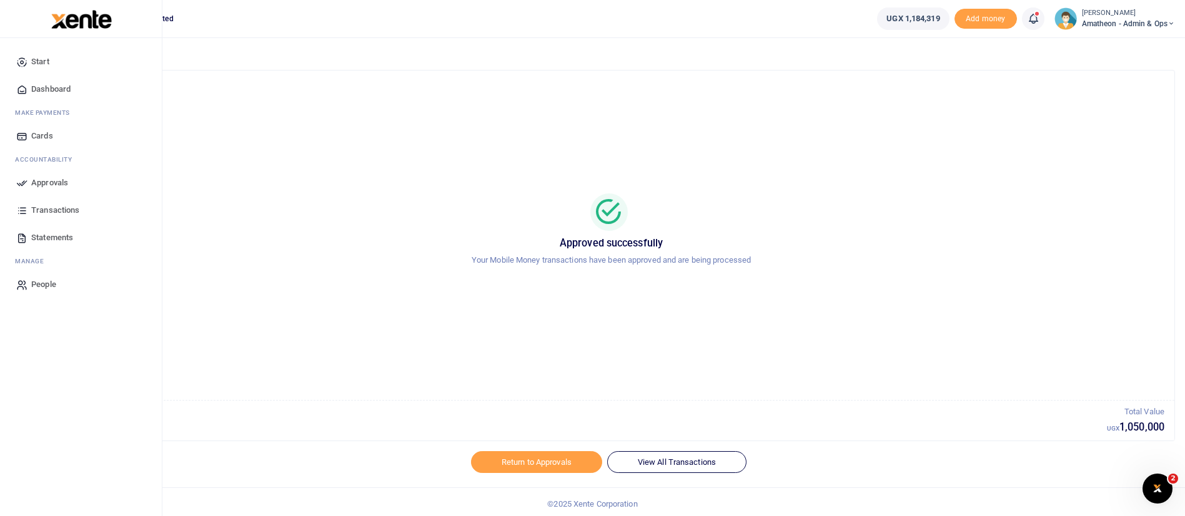
click at [51, 182] on span "Approvals" at bounding box center [49, 183] width 37 height 12
click at [89, 24] on img at bounding box center [81, 19] width 61 height 19
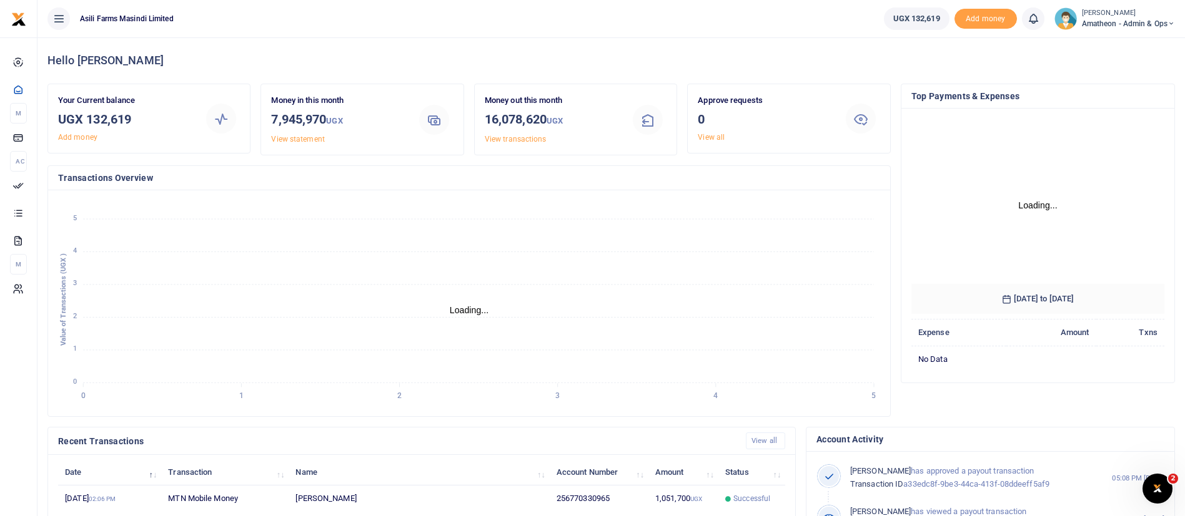
scroll to position [192, 807]
click at [699, 491] on td "1,051,700 UGX" at bounding box center [683, 499] width 70 height 27
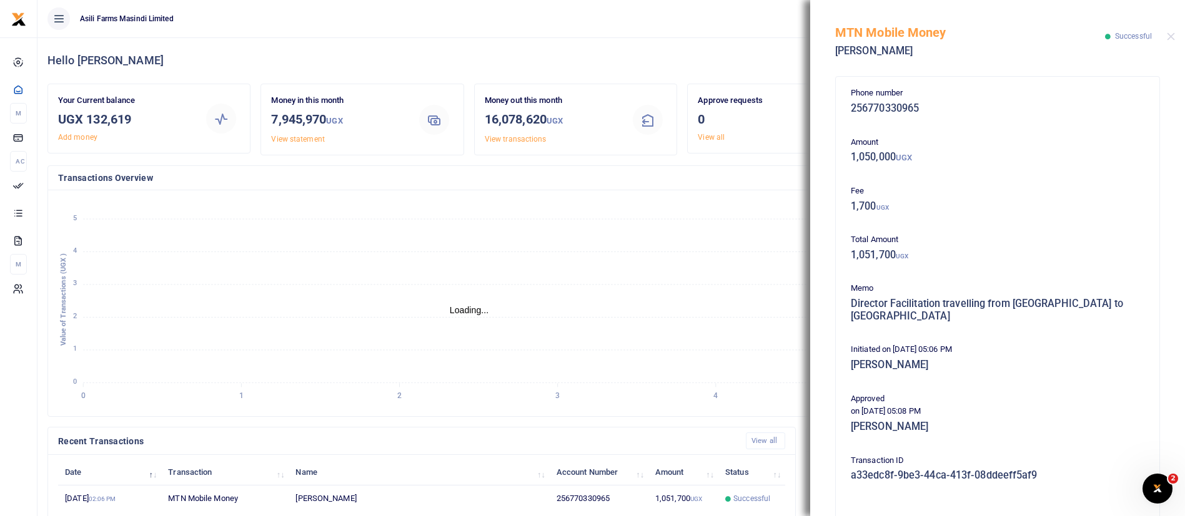
scroll to position [201, 0]
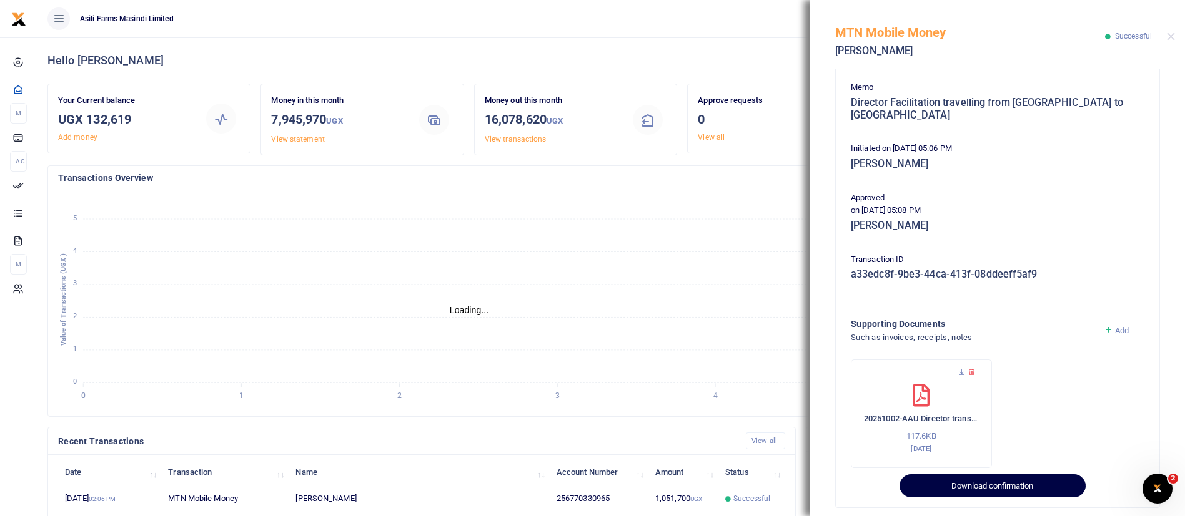
click at [1018, 475] on button "Download confirmation" at bounding box center [991, 487] width 185 height 24
